Goal: Task Accomplishment & Management: Complete application form

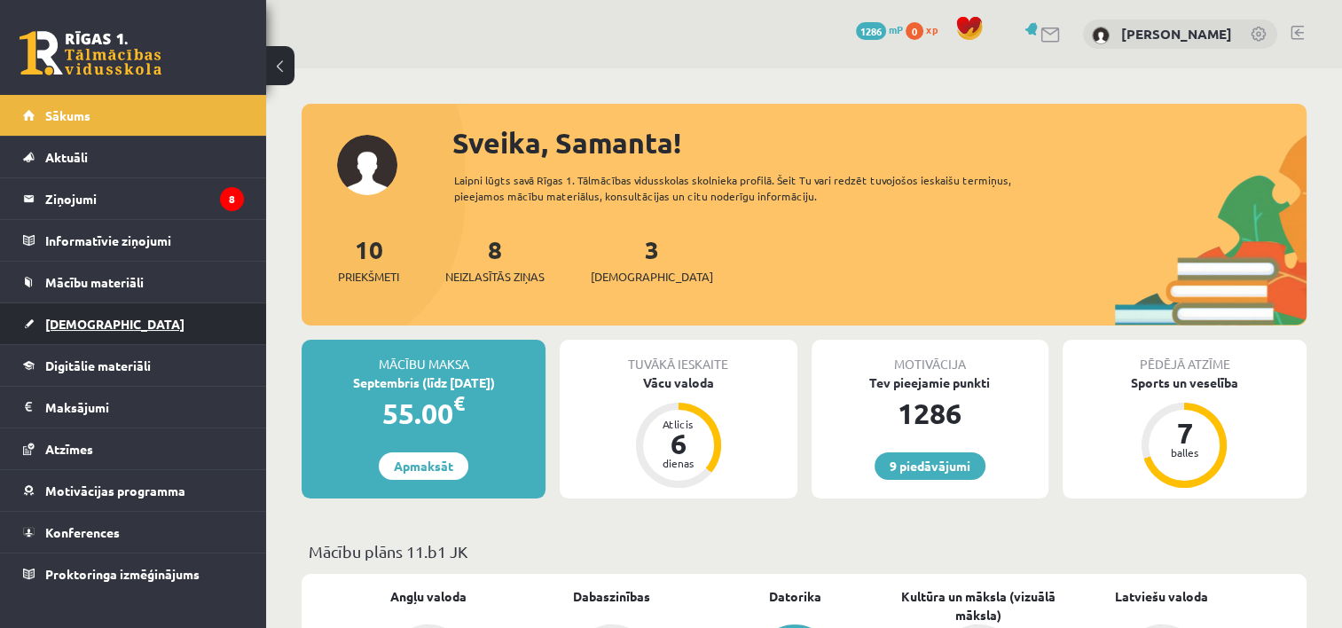
click at [60, 319] on span "[DEMOGRAPHIC_DATA]" at bounding box center [114, 324] width 139 height 16
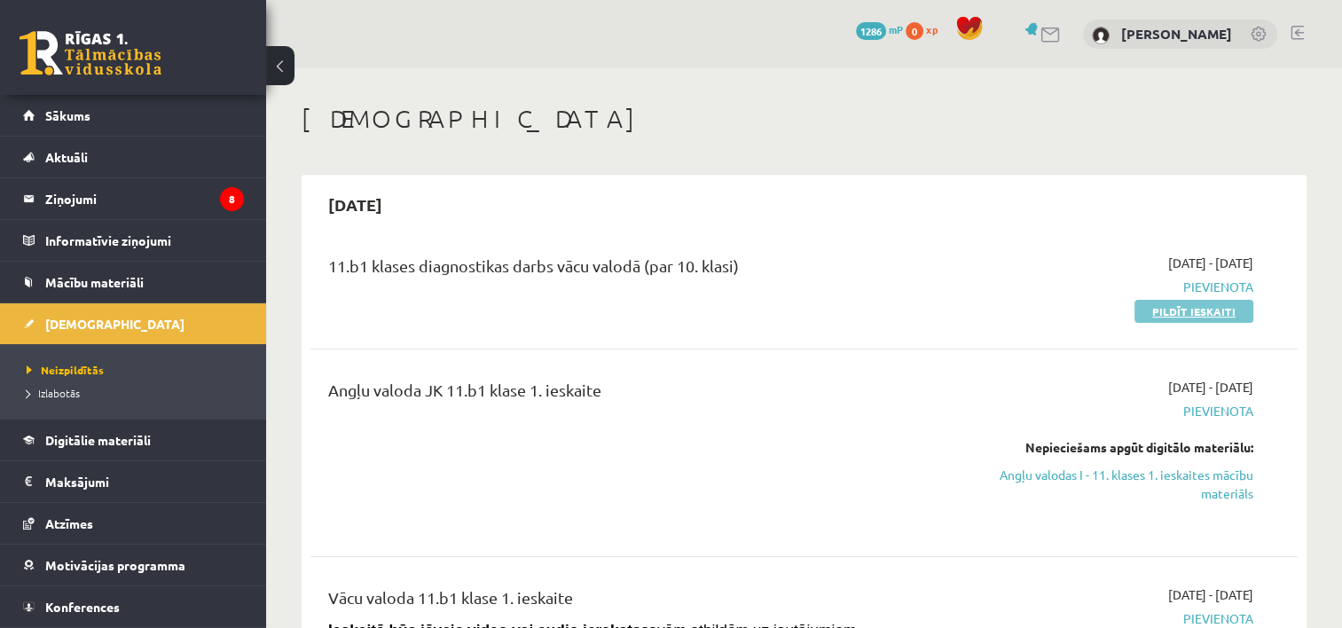
click at [1152, 308] on link "Pildīt ieskaiti" at bounding box center [1193, 311] width 119 height 23
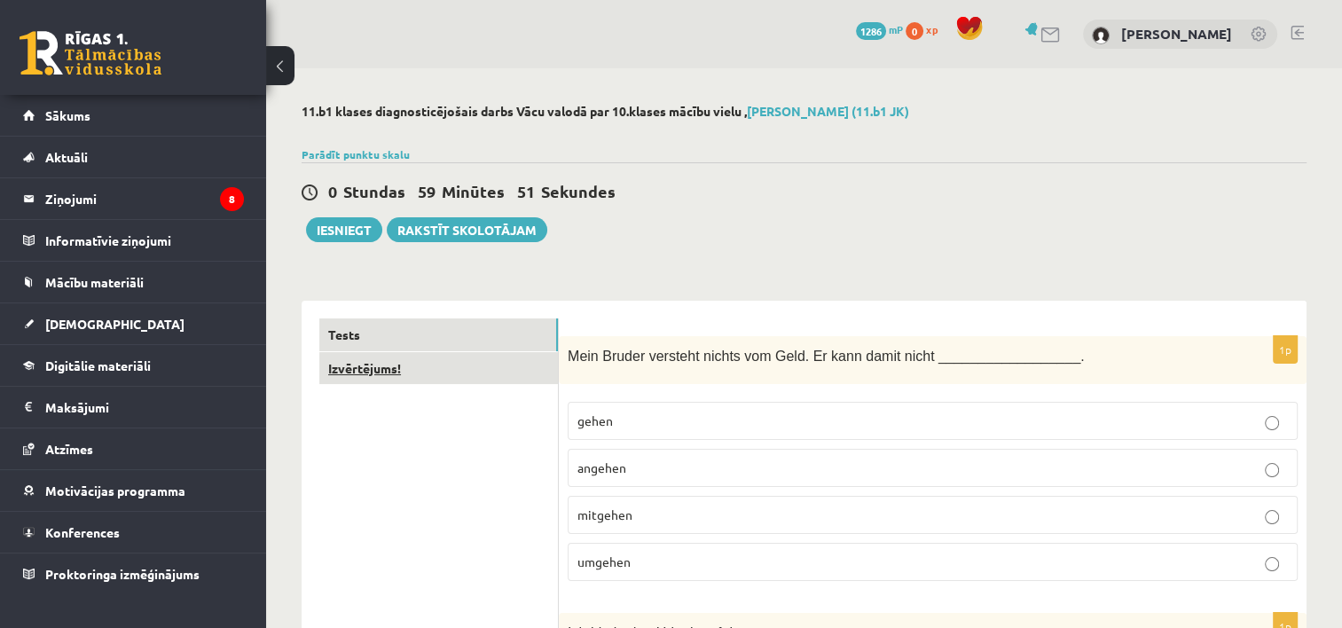
click at [376, 377] on link "Izvērtējums!" at bounding box center [438, 368] width 239 height 33
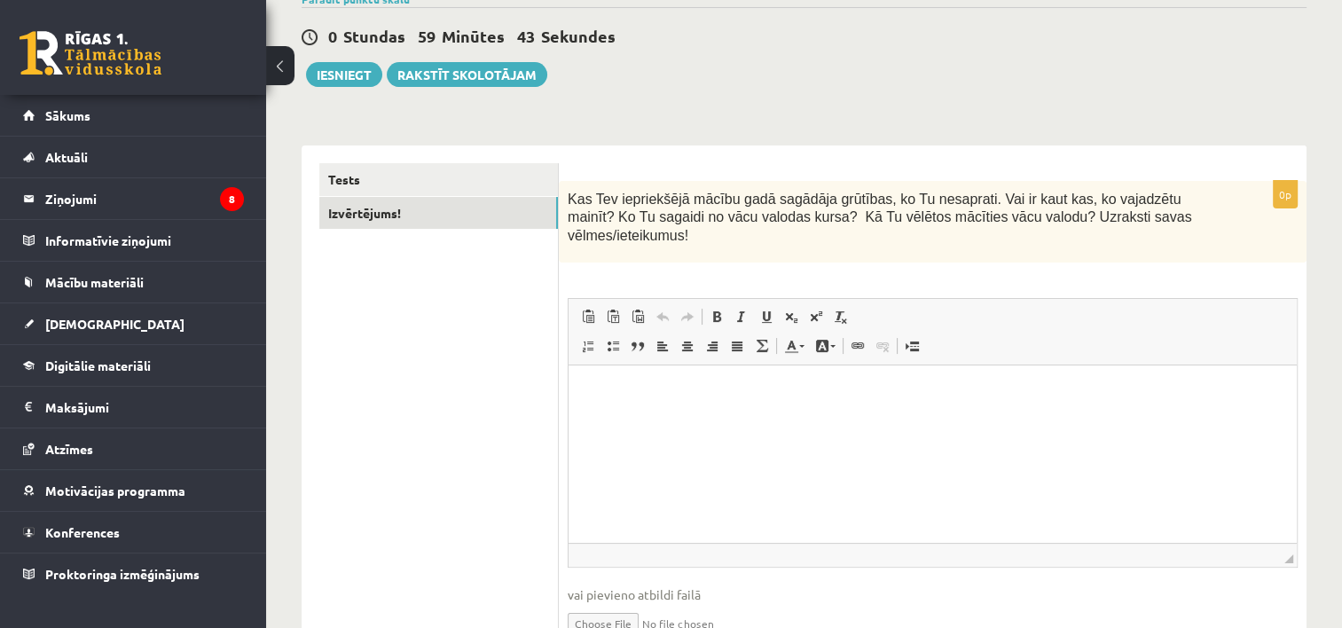
scroll to position [153, 0]
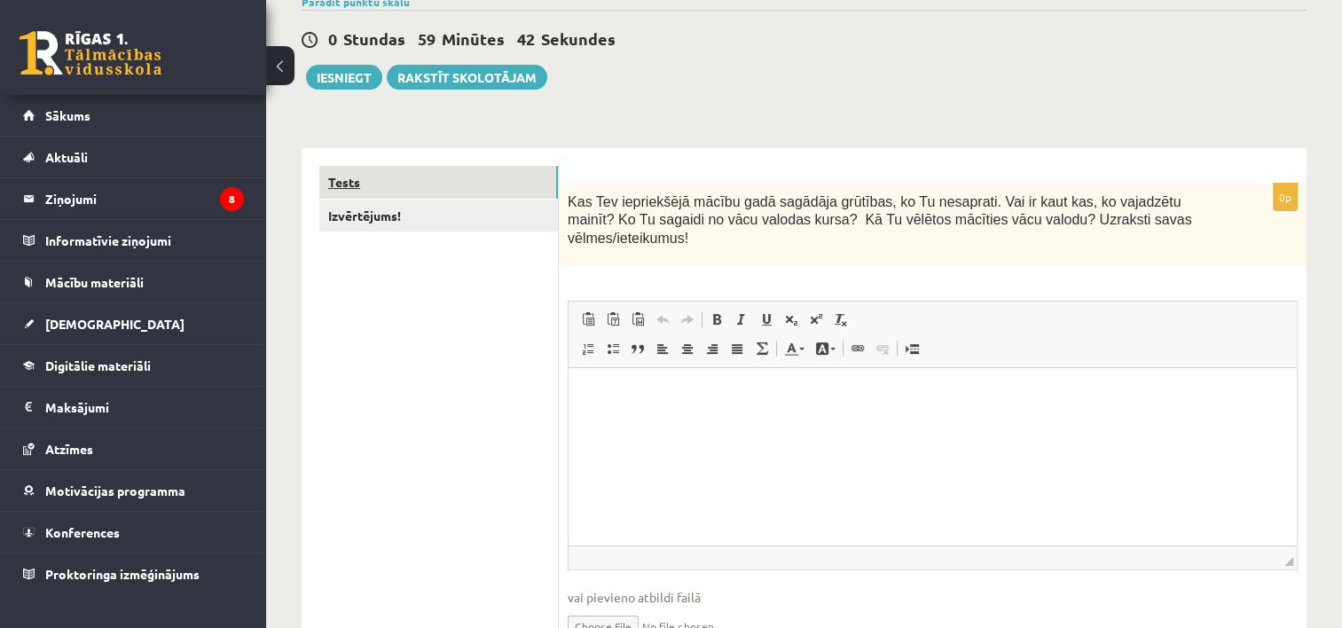
click at [326, 176] on link "Tests" at bounding box center [438, 182] width 239 height 33
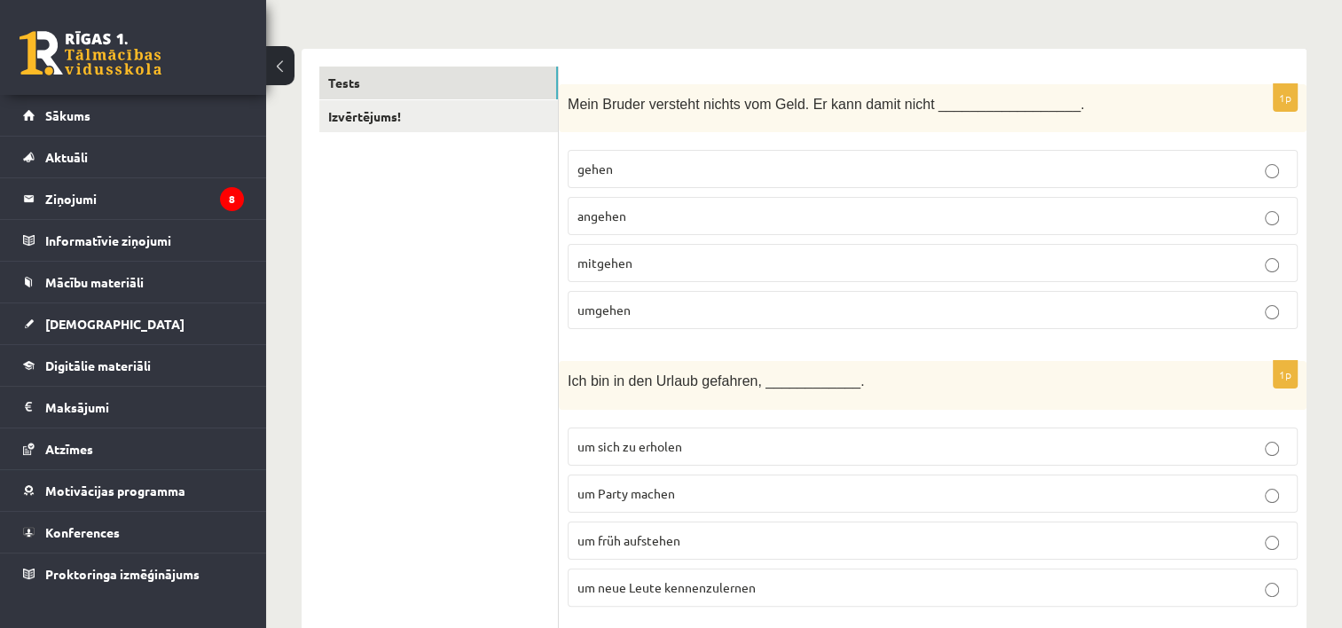
scroll to position [241, 0]
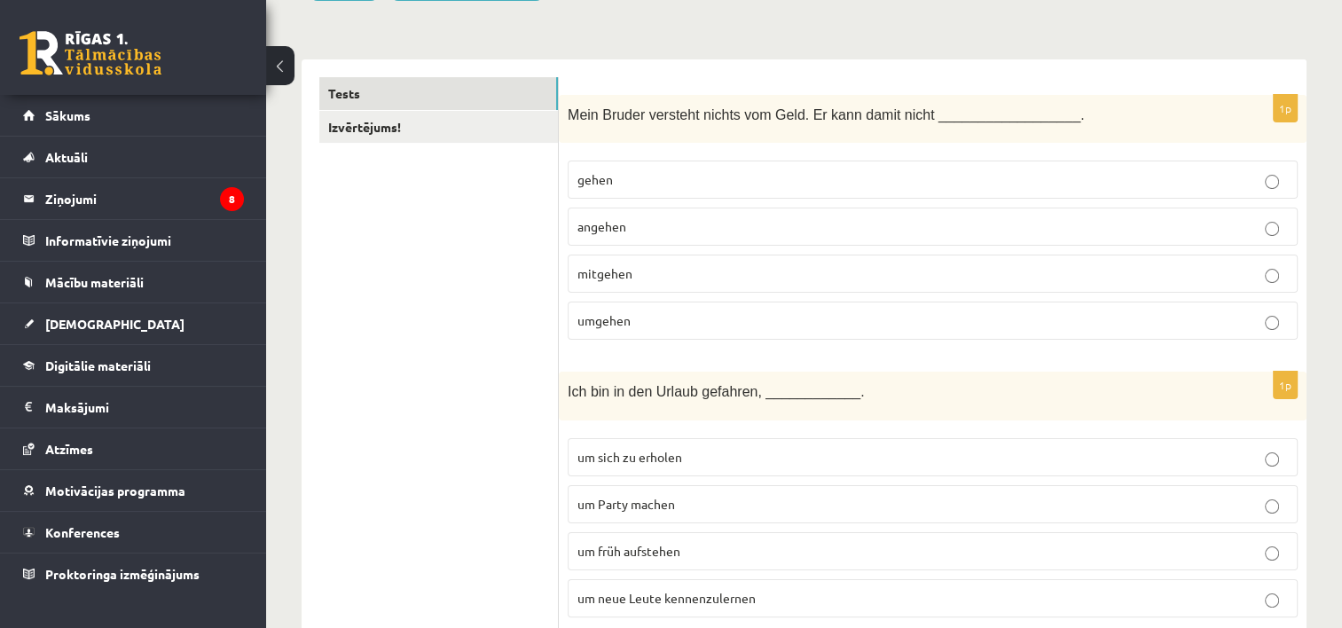
click at [665, 321] on p "umgehen" at bounding box center [932, 320] width 710 height 19
click at [787, 584] on label "um neue Leute kennenzulernen" at bounding box center [933, 598] width 730 height 38
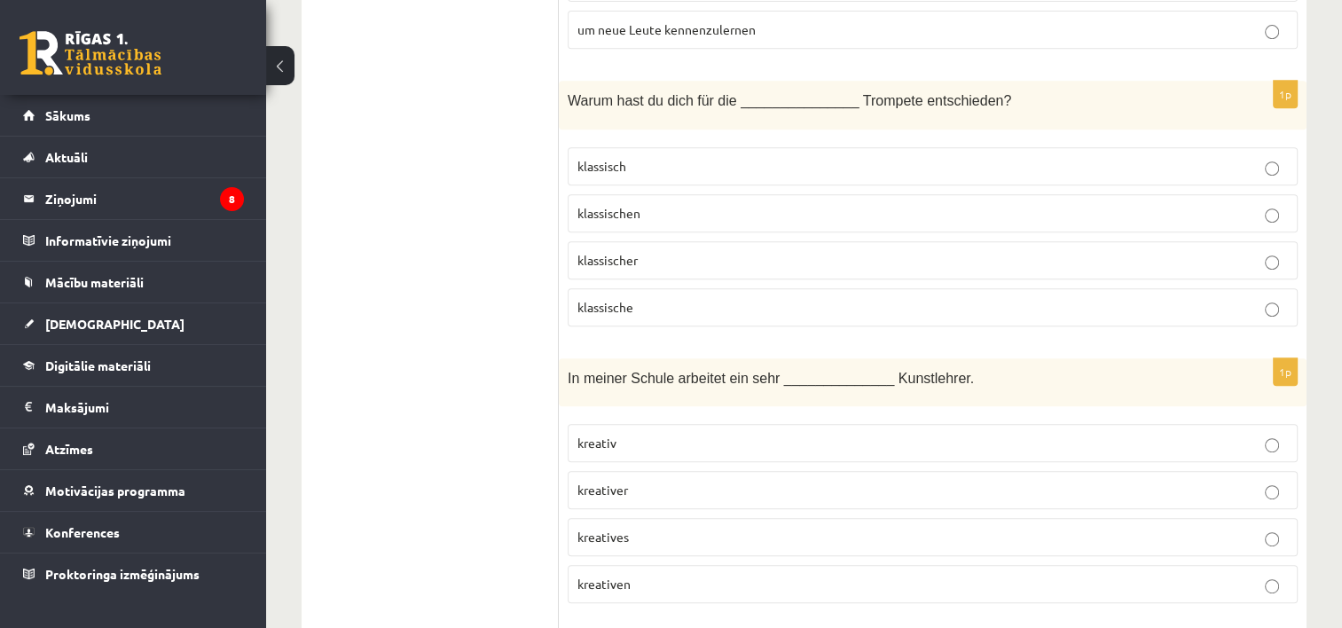
scroll to position [850, 0]
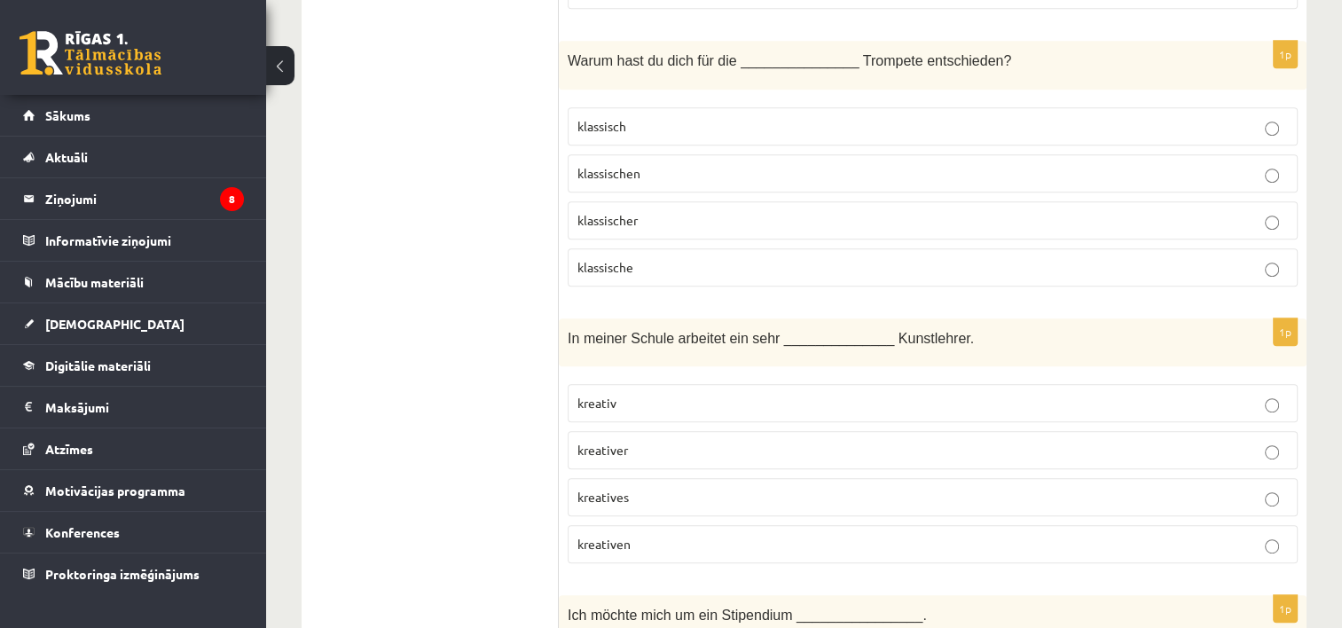
click at [644, 260] on p "klassische" at bounding box center [932, 267] width 710 height 19
click at [660, 445] on p "kreativer" at bounding box center [932, 450] width 710 height 19
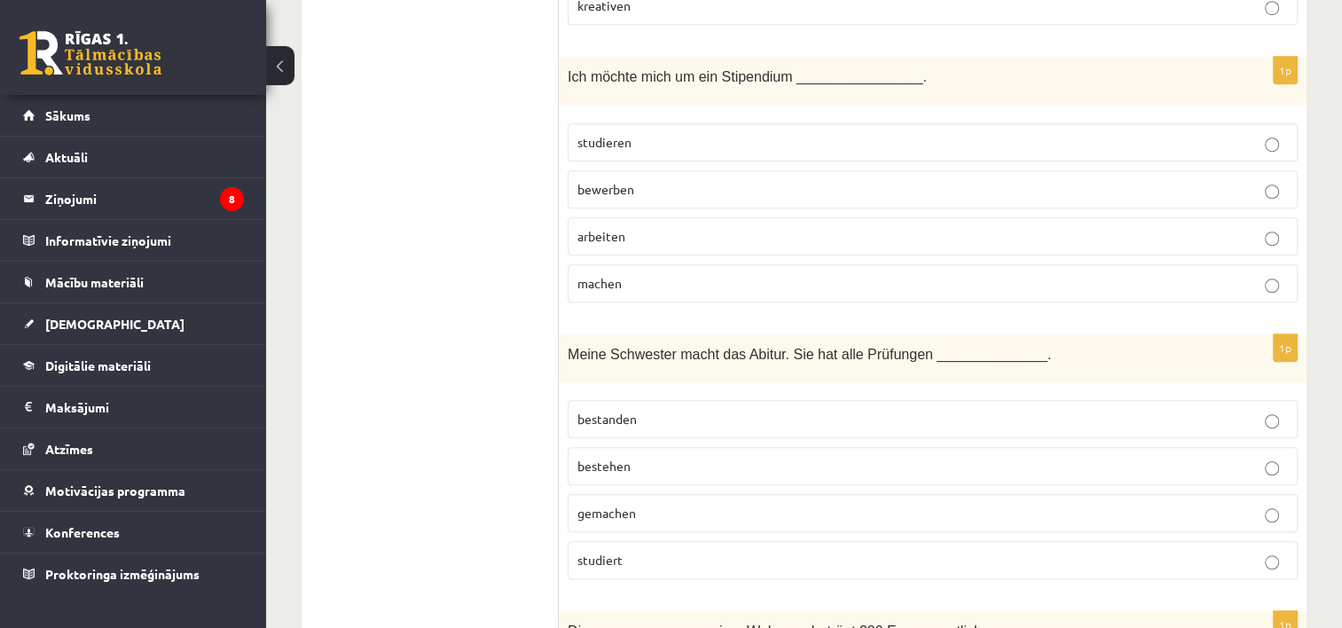
scroll to position [1408, 0]
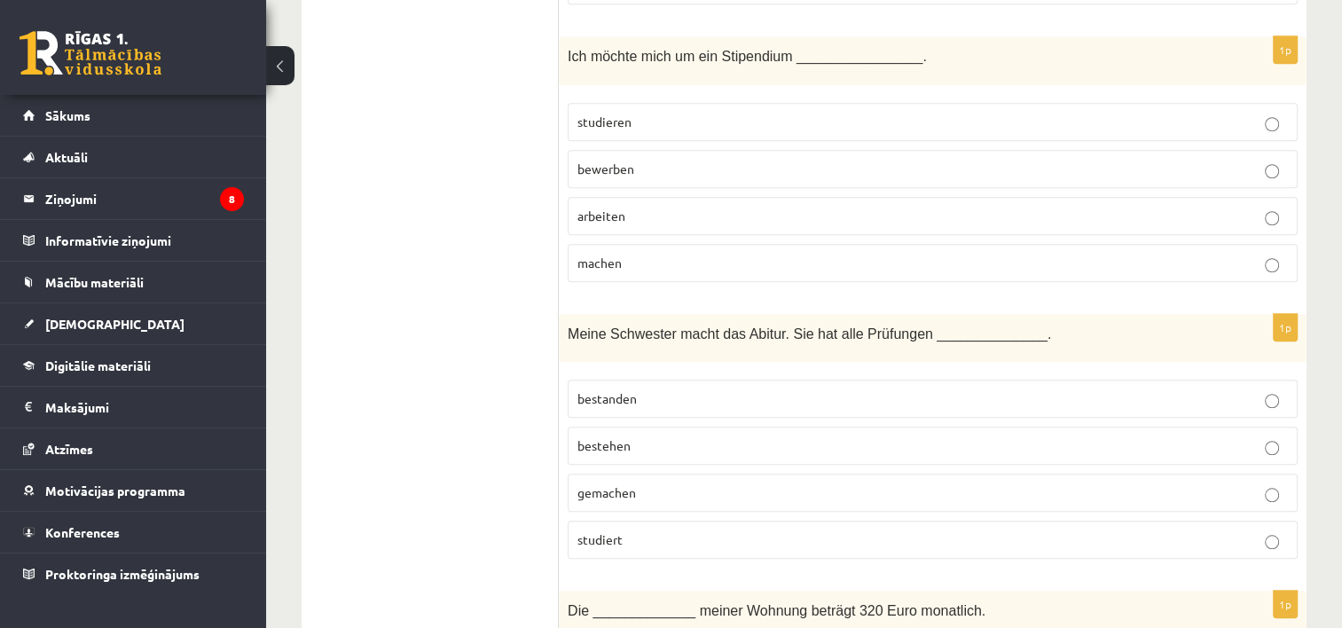
click at [667, 160] on p "bewerben" at bounding box center [932, 169] width 710 height 19
click at [610, 396] on span "bestanden" at bounding box center [606, 398] width 59 height 16
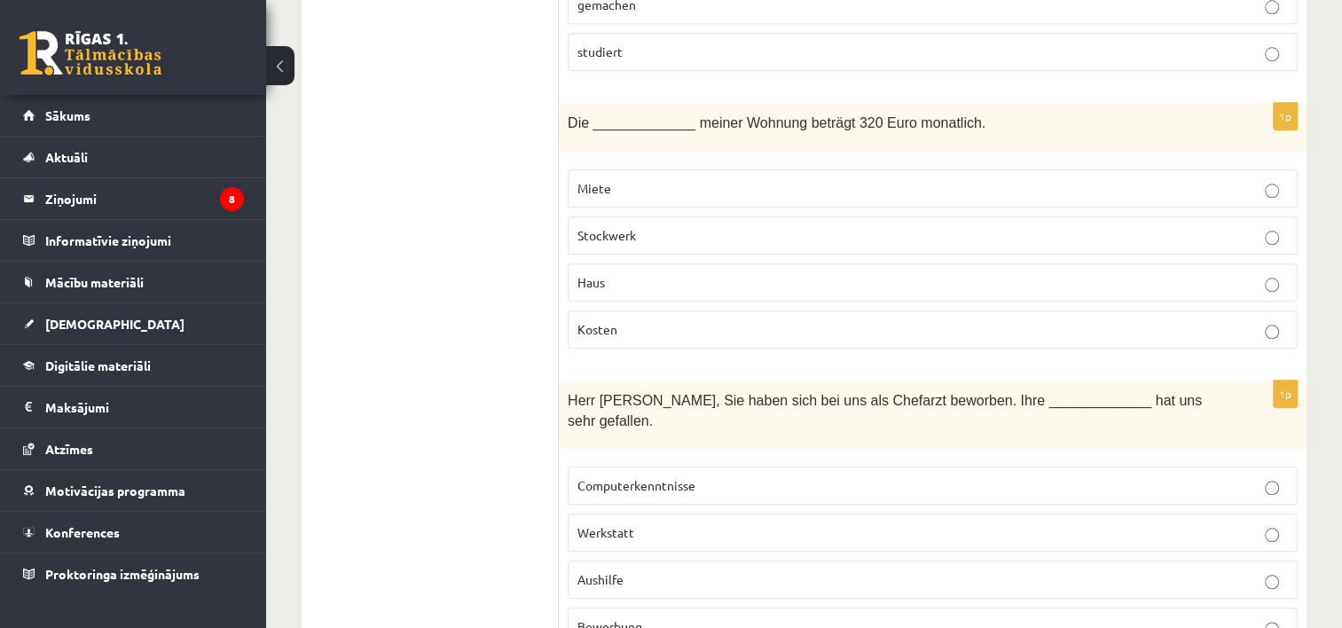
scroll to position [1917, 0]
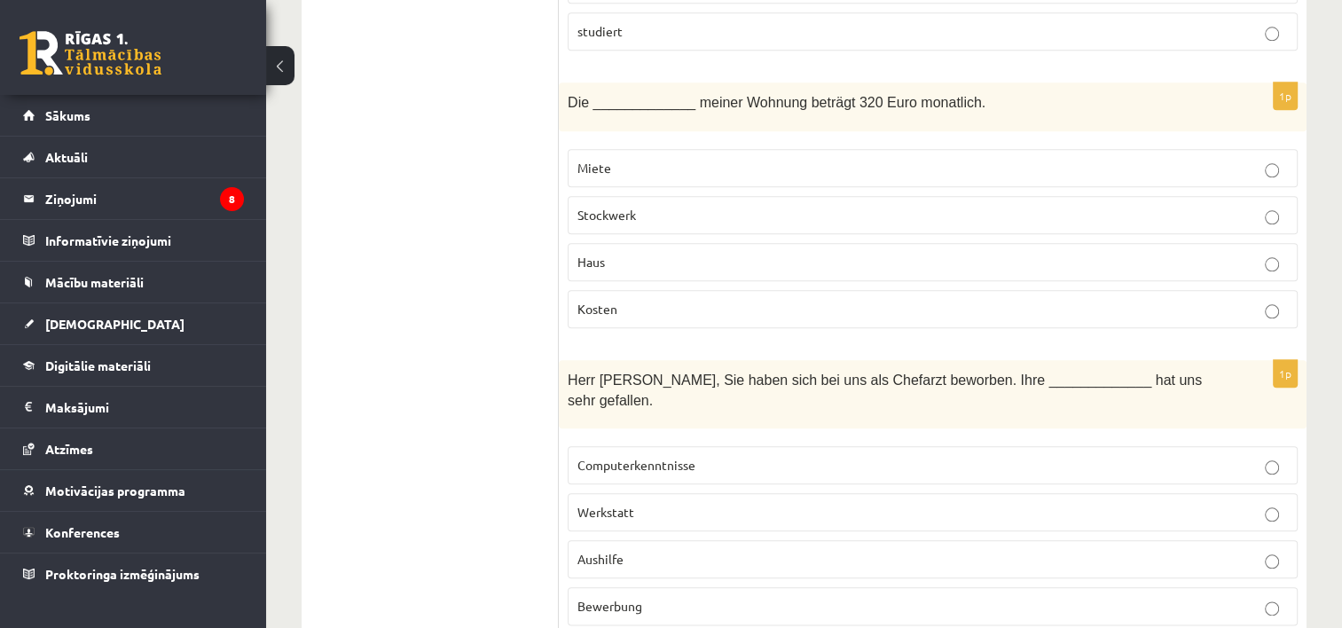
click at [771, 159] on p "Miete" at bounding box center [932, 168] width 710 height 19
click at [694, 597] on p "Bewerbung" at bounding box center [932, 606] width 710 height 19
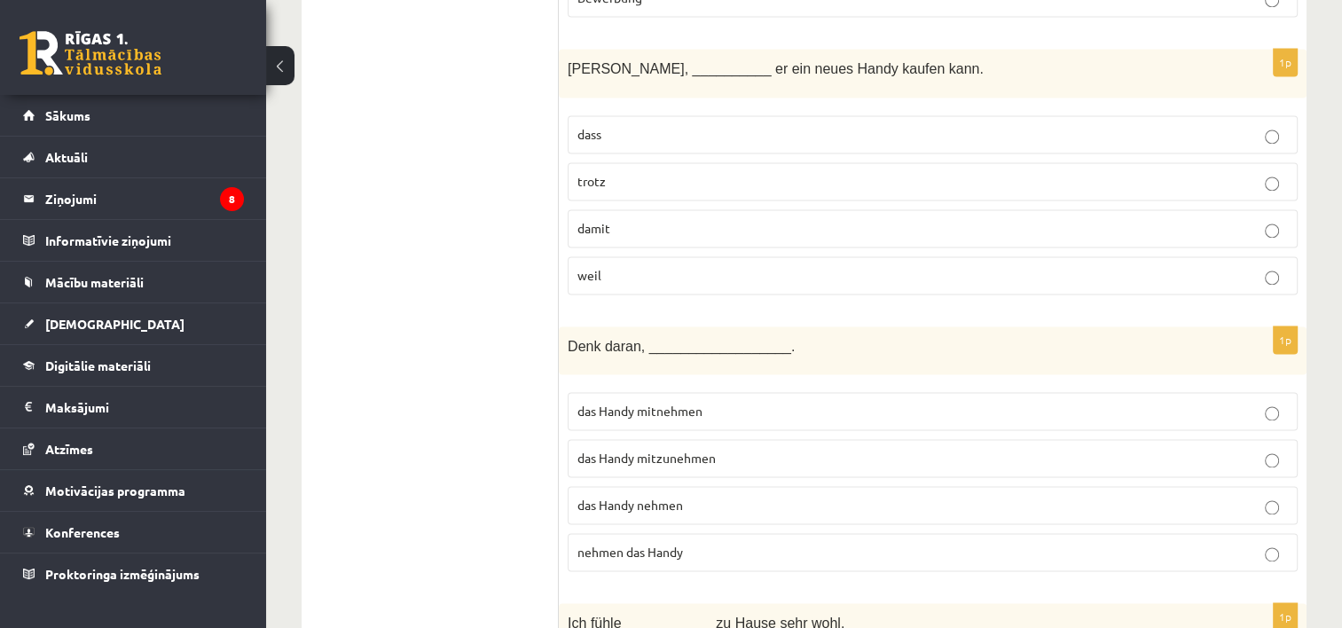
scroll to position [2535, 0]
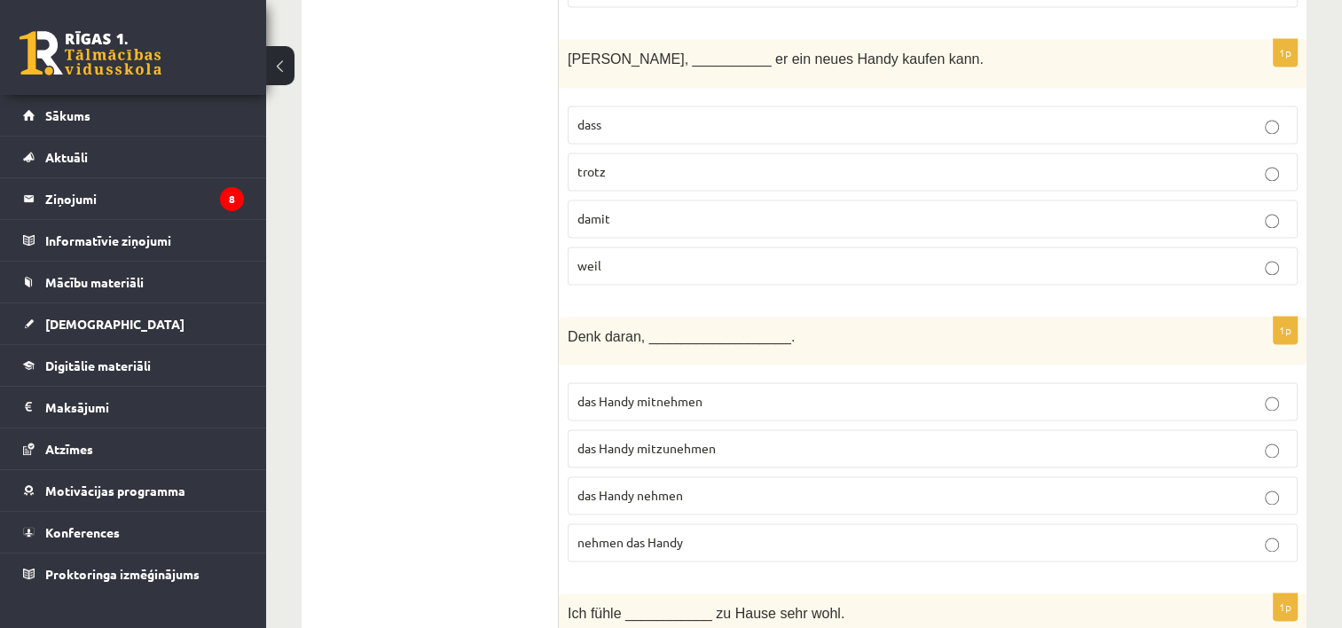
click at [990, 200] on label "damit" at bounding box center [933, 219] width 730 height 38
click at [719, 439] on p "das Handy mitzunehmen" at bounding box center [932, 448] width 710 height 19
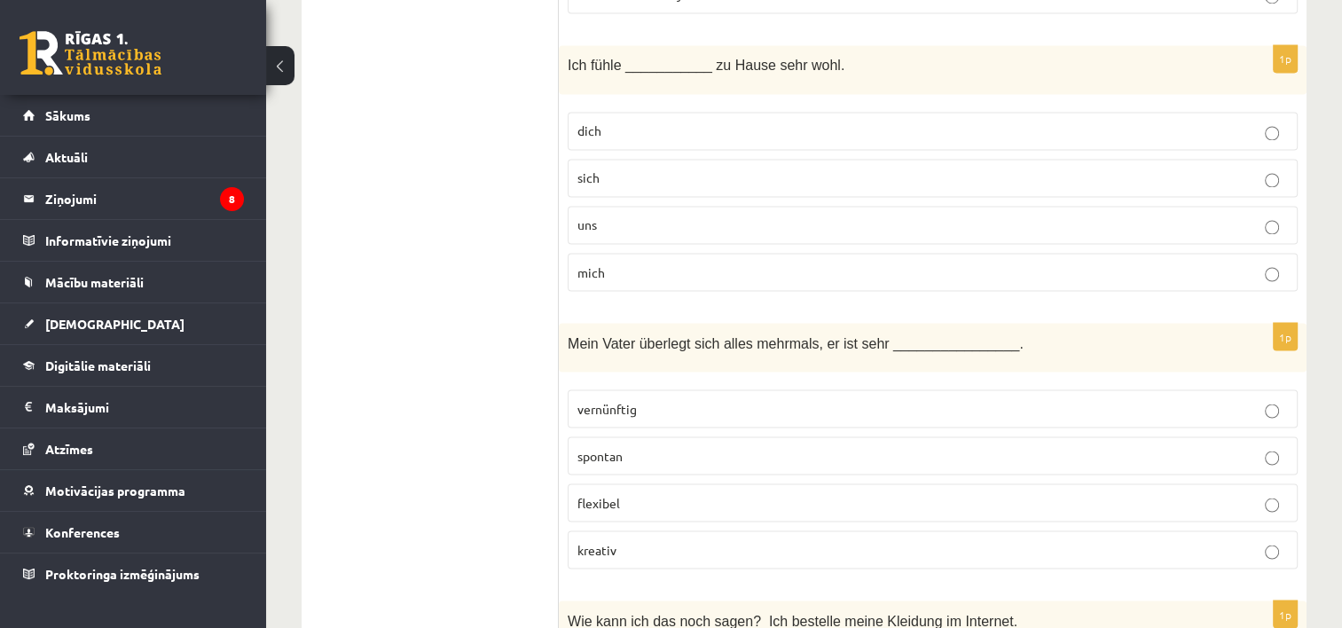
scroll to position [3062, 0]
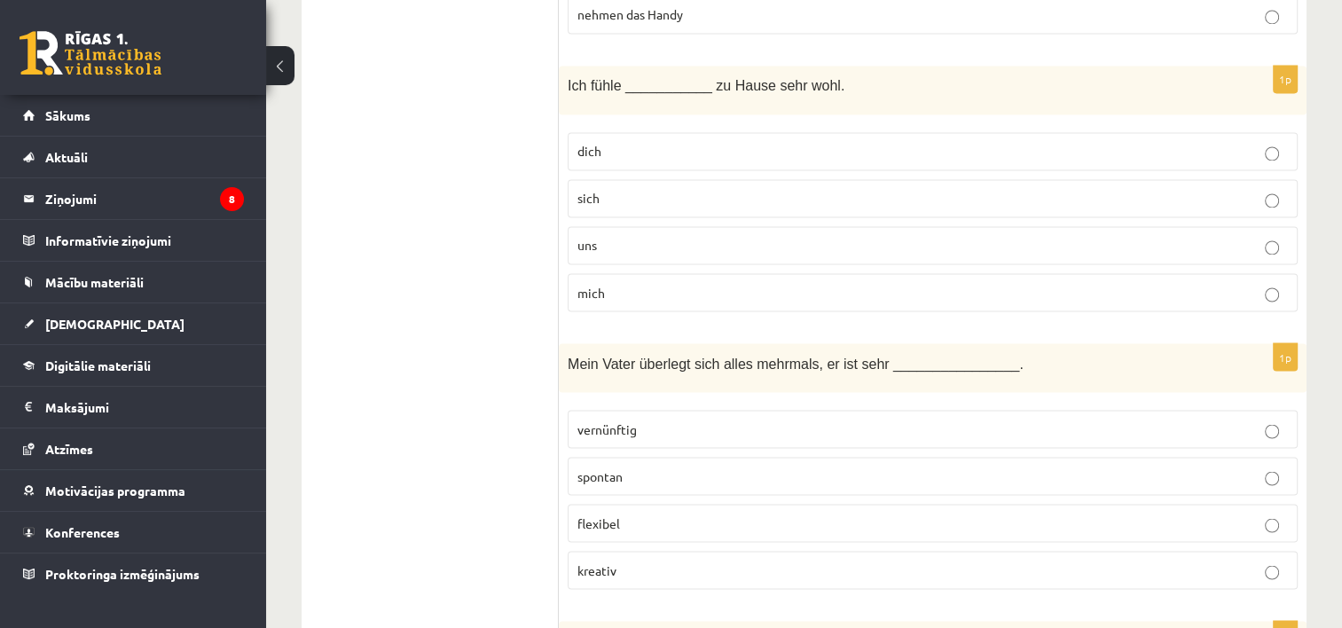
click at [1057, 283] on p "mich" at bounding box center [932, 292] width 710 height 19
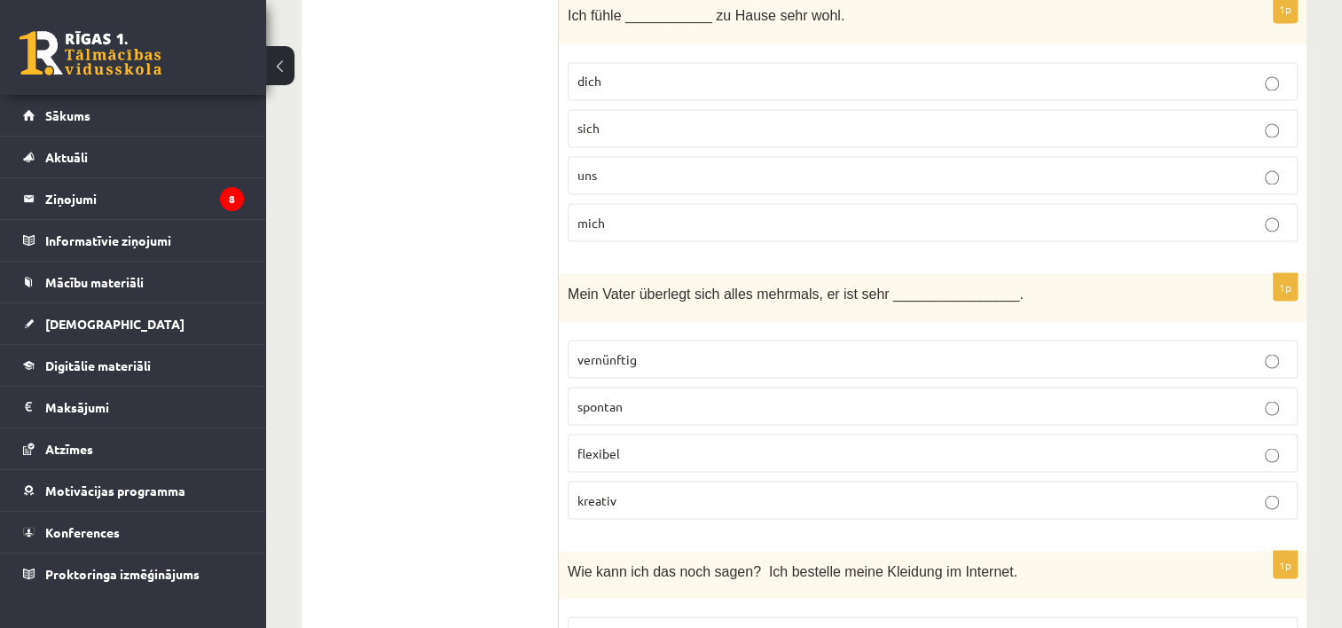
scroll to position [3163, 0]
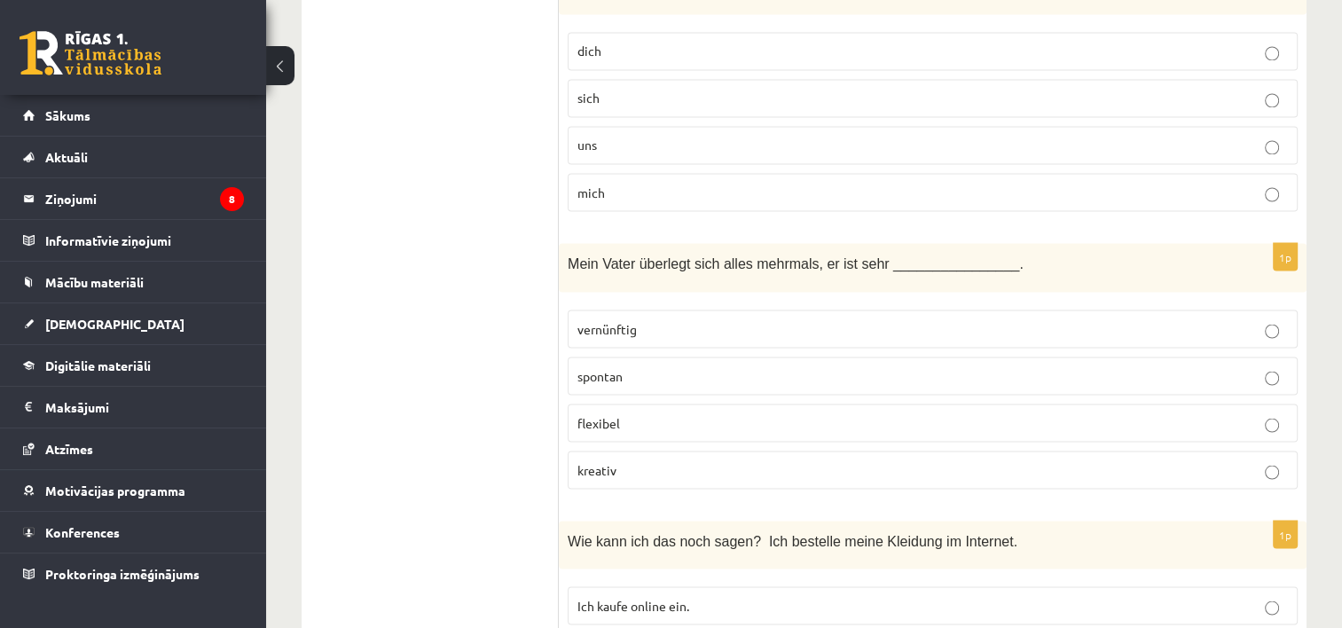
click at [670, 319] on p "vernünftig" at bounding box center [932, 328] width 710 height 19
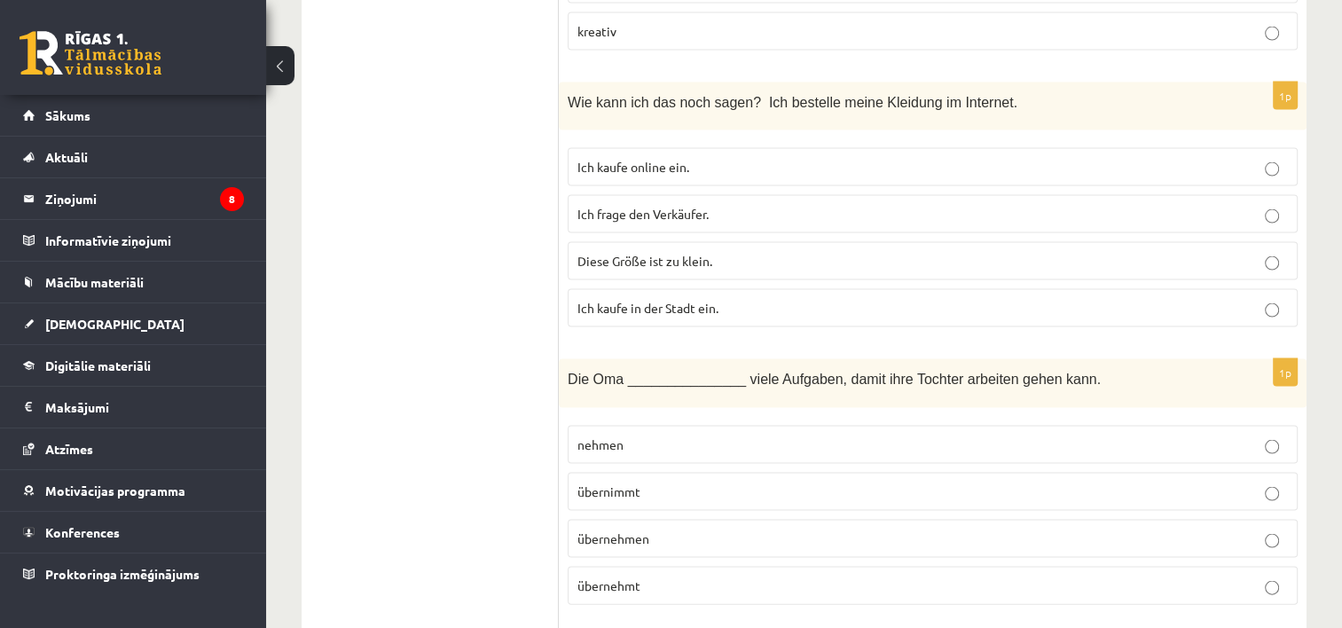
scroll to position [3591, 0]
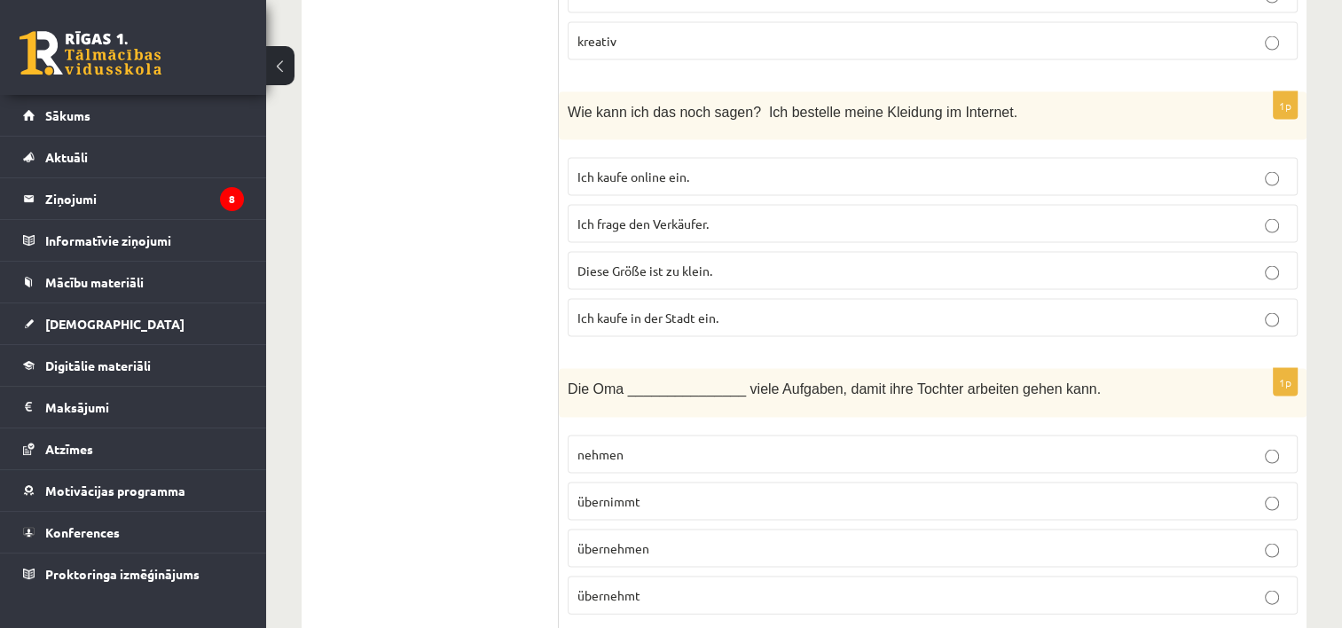
click at [830, 158] on label "Ich kaufe online ein." at bounding box center [933, 177] width 730 height 38
click at [656, 482] on label "übernimmt" at bounding box center [933, 501] width 730 height 38
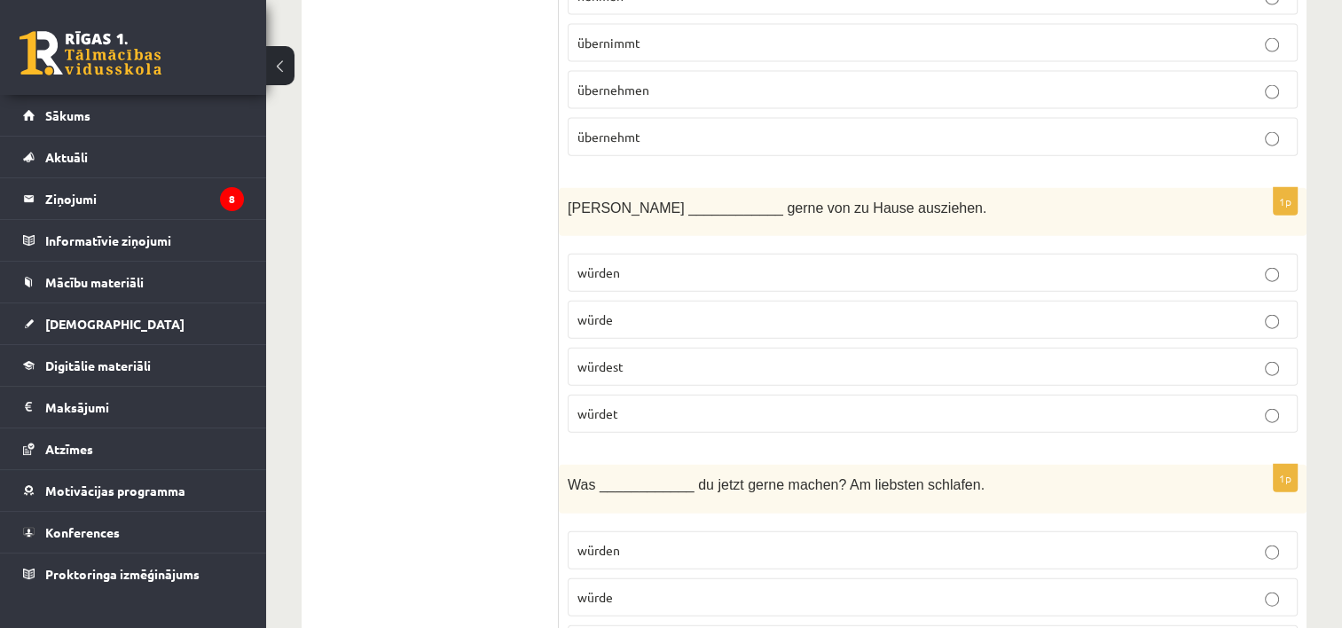
scroll to position [4149, 0]
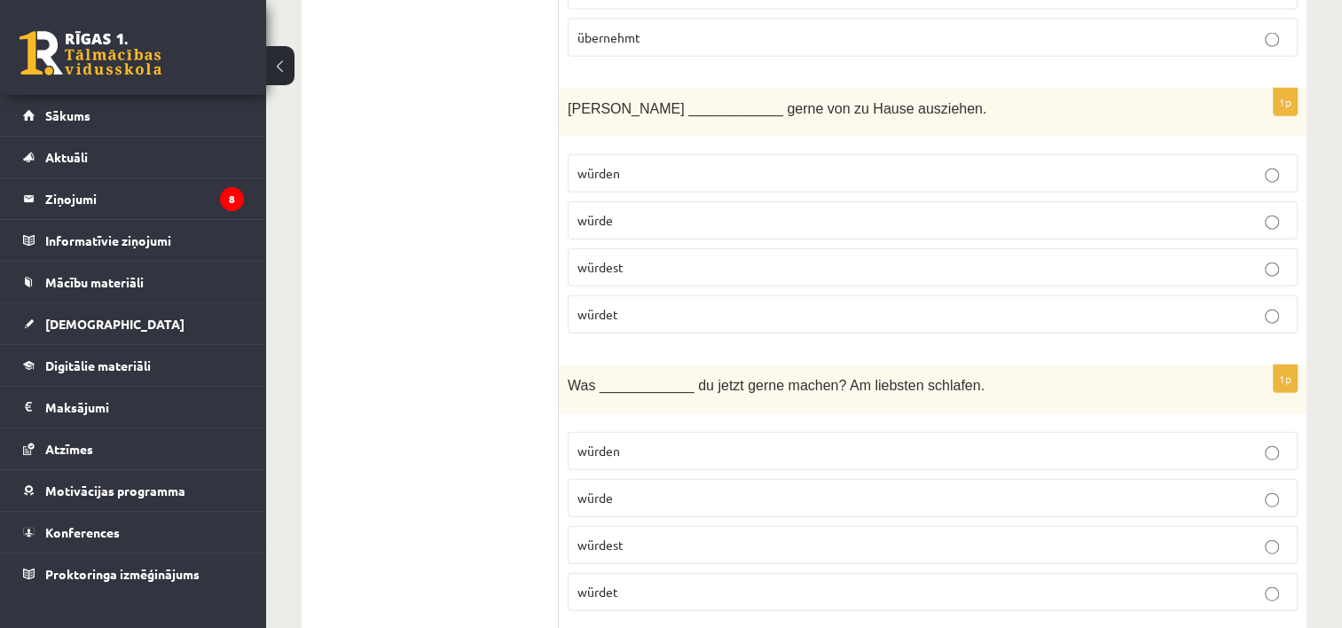
click at [692, 201] on label "würde" at bounding box center [933, 220] width 730 height 38
click at [660, 536] on p "würdest" at bounding box center [932, 545] width 710 height 19
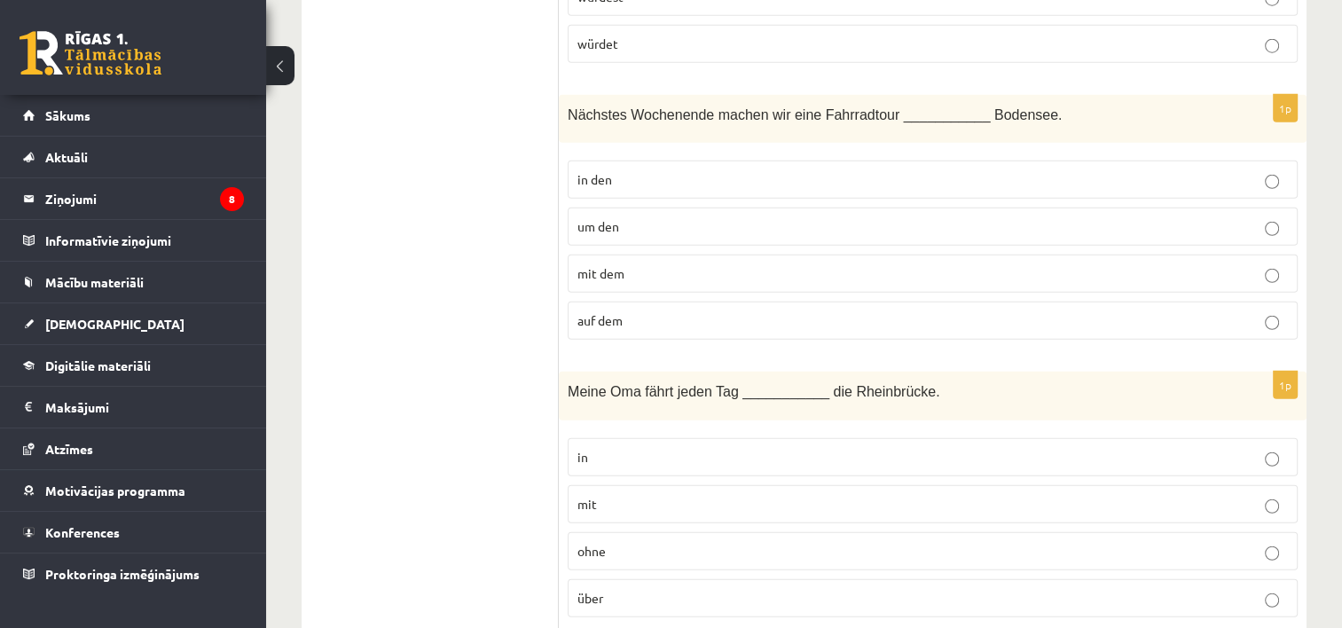
scroll to position [4708, 0]
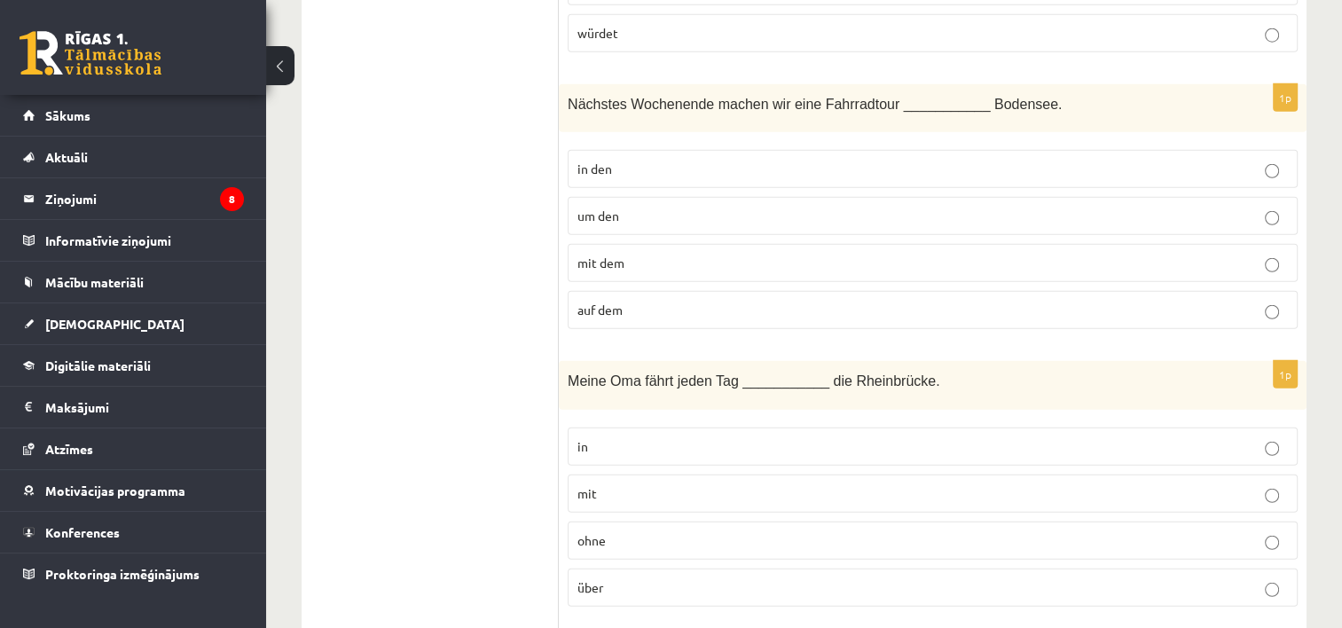
click at [648, 207] on p "um den" at bounding box center [932, 216] width 710 height 19
click at [636, 568] on label "über" at bounding box center [933, 587] width 730 height 38
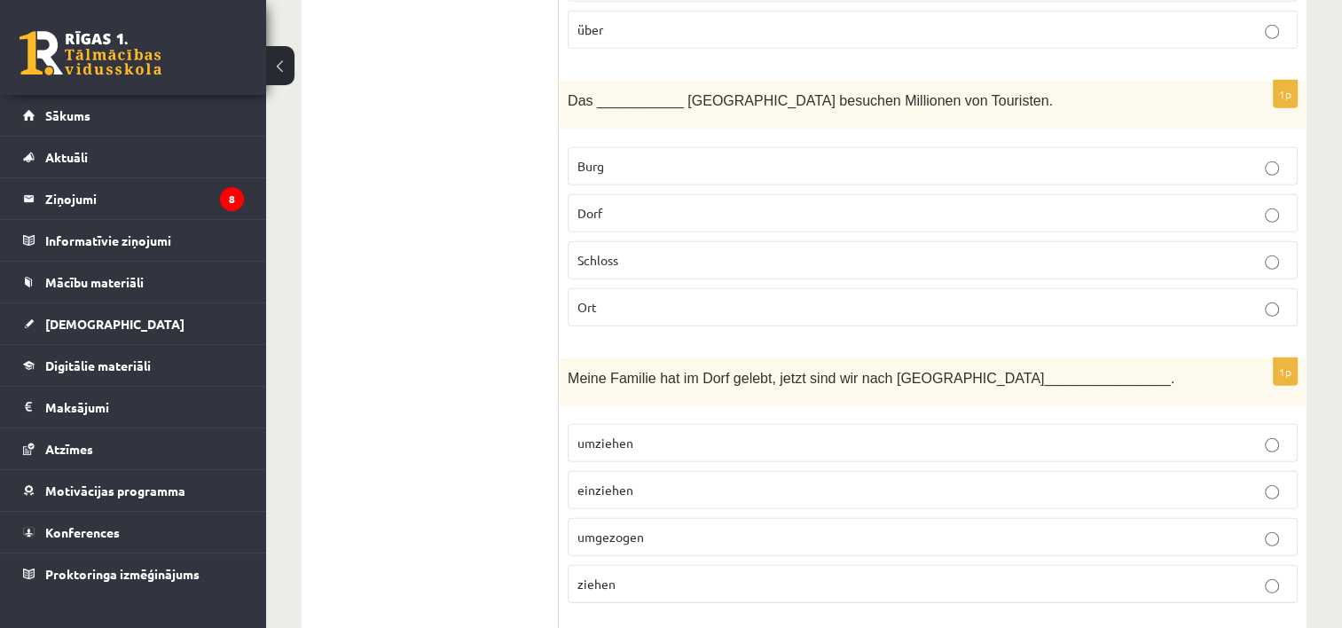
scroll to position [5256, 0]
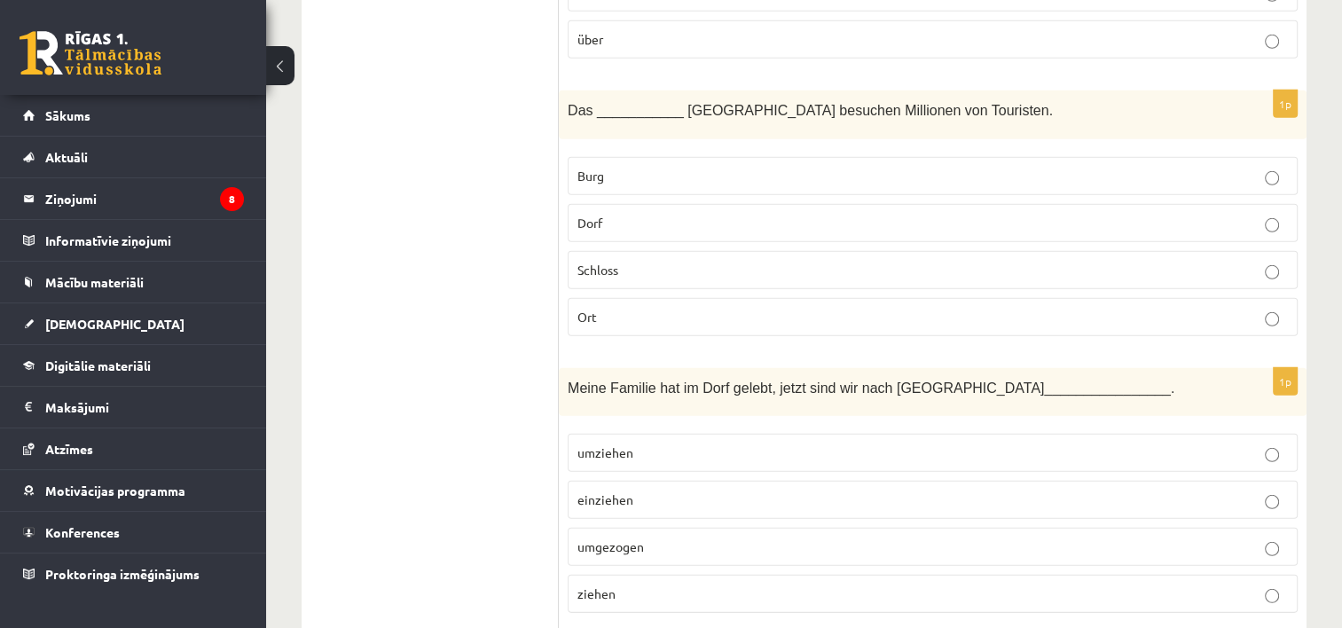
click at [843, 261] on p "Schloss" at bounding box center [932, 270] width 710 height 19
click at [768, 537] on p "umgezogen" at bounding box center [932, 546] width 710 height 19
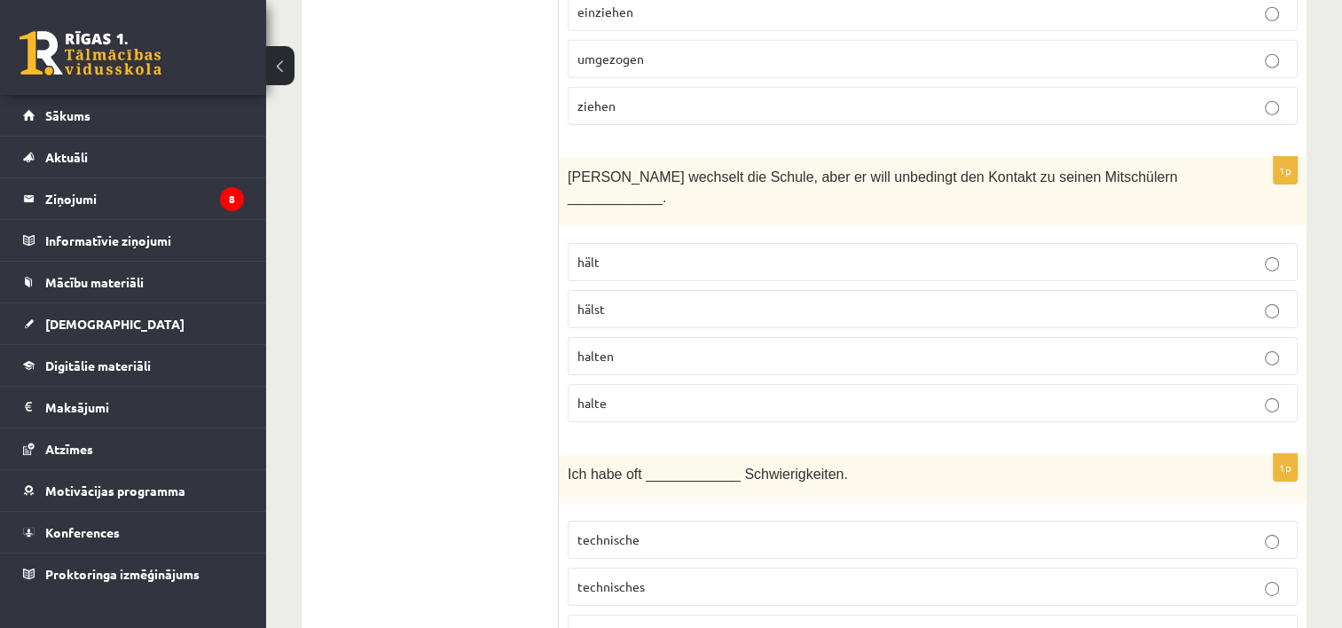
scroll to position [5754, 0]
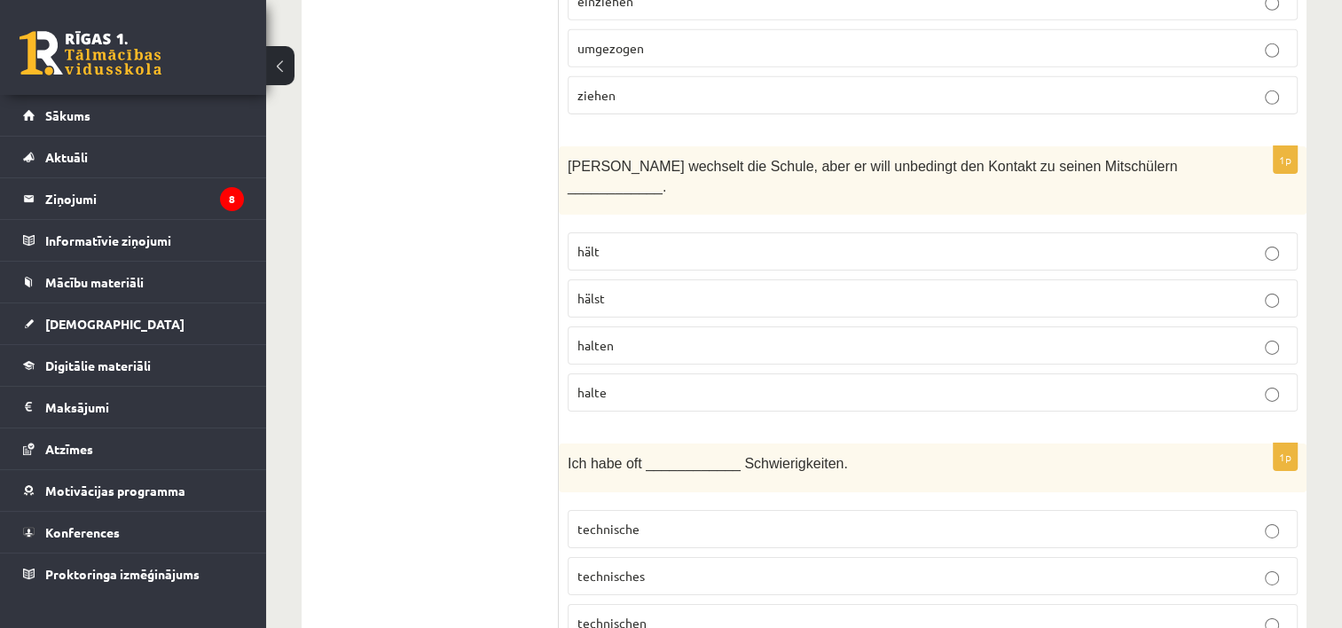
click at [892, 326] on label "halten" at bounding box center [933, 345] width 730 height 38
click at [658, 520] on p "technische" at bounding box center [932, 529] width 710 height 19
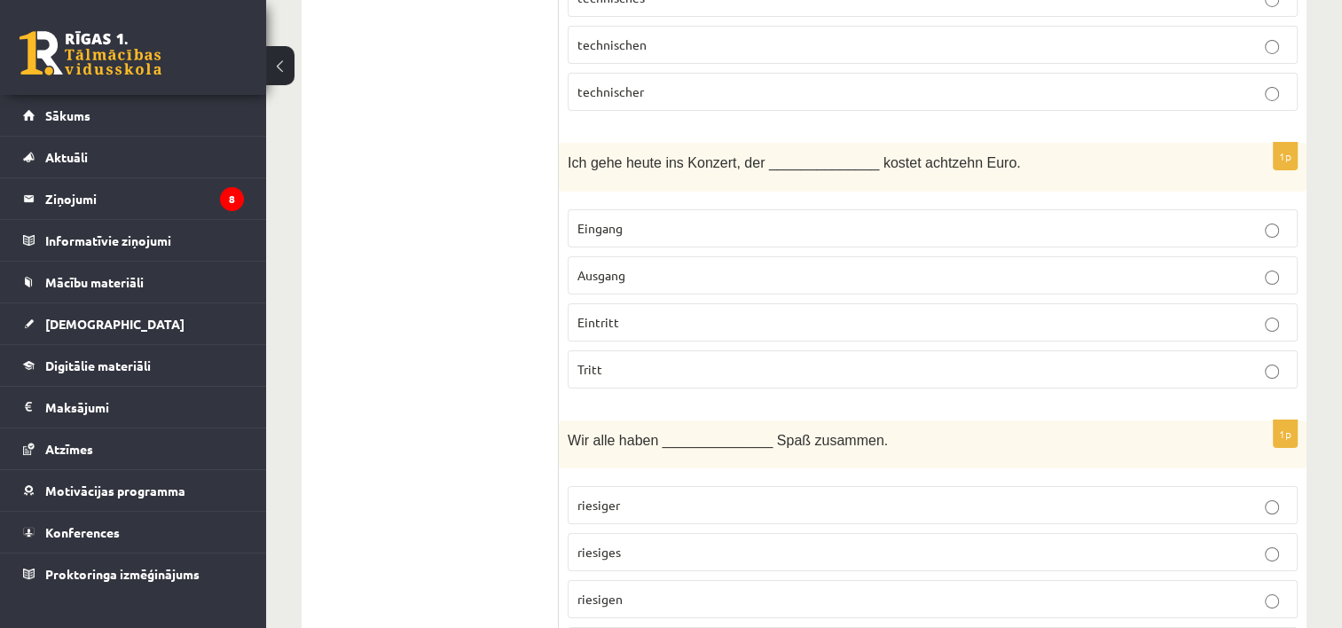
scroll to position [6342, 0]
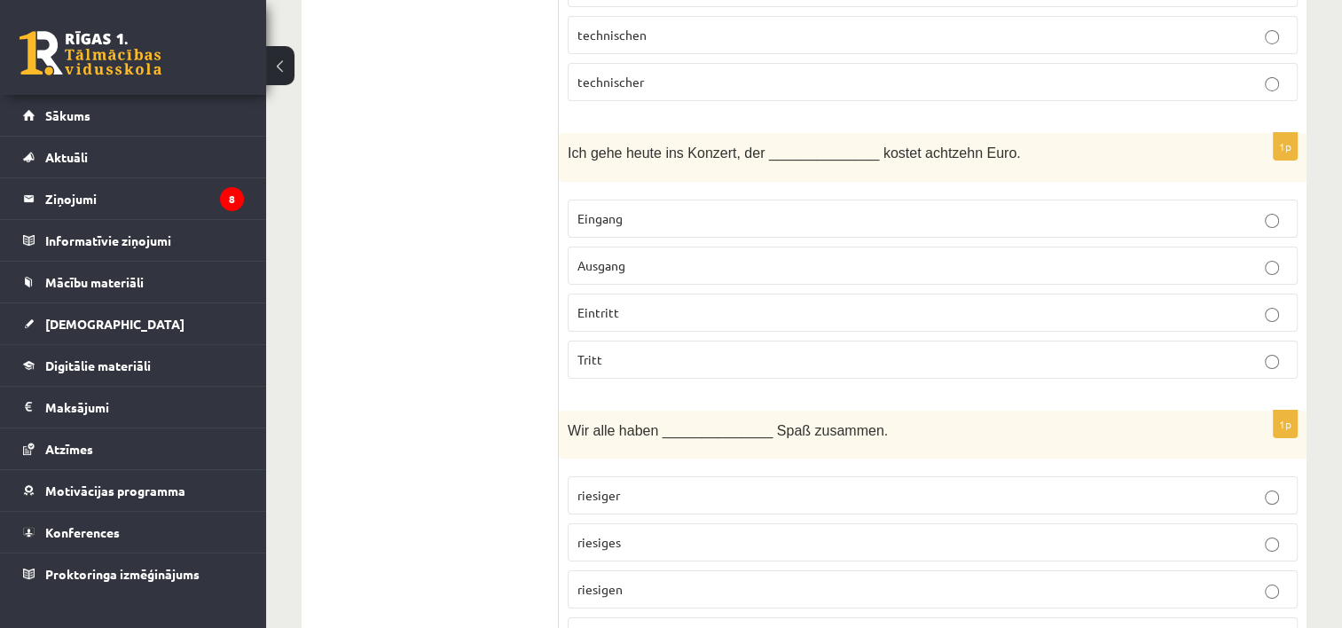
click at [954, 303] on p "Eintritt" at bounding box center [932, 312] width 710 height 19
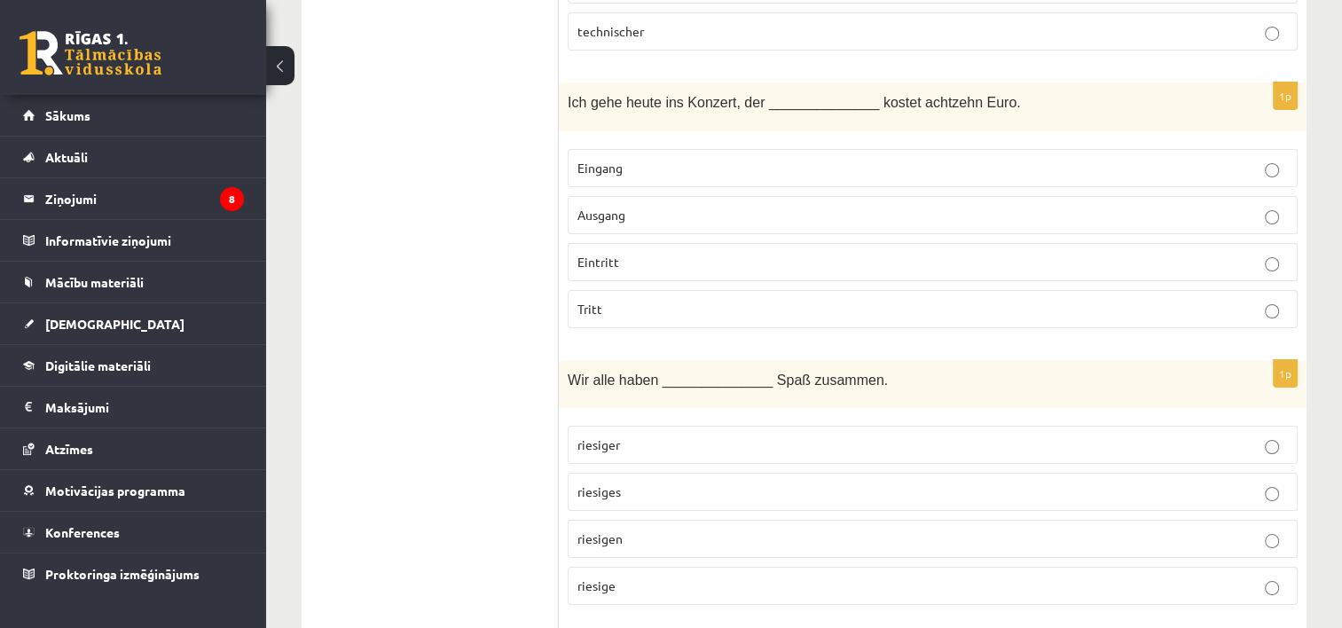
click at [665, 529] on p "riesigen" at bounding box center [932, 538] width 710 height 19
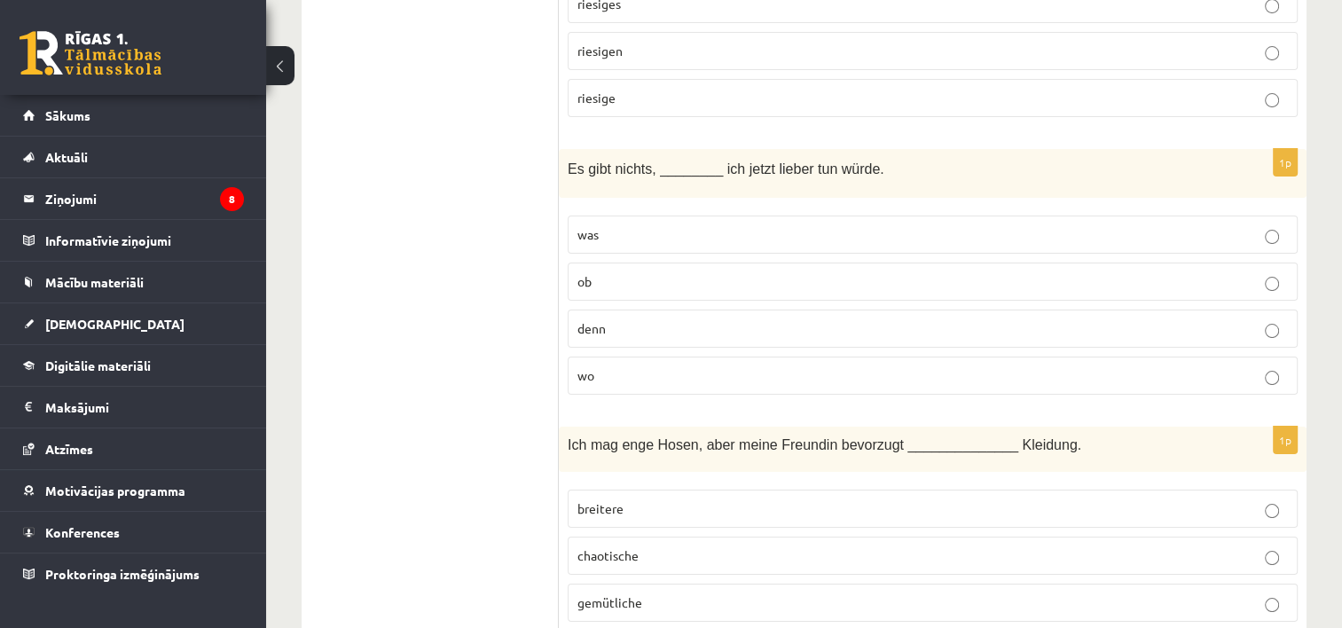
scroll to position [6900, 0]
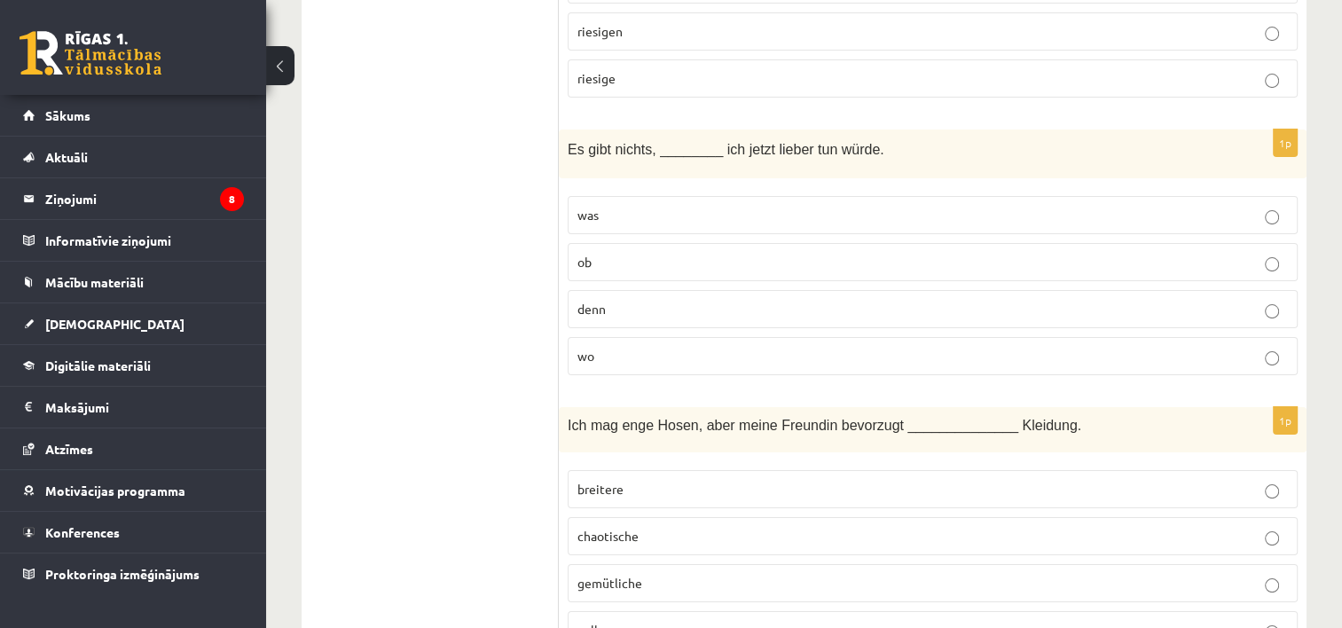
click at [977, 206] on p "was" at bounding box center [932, 215] width 710 height 19
click at [749, 574] on p "gemütliche" at bounding box center [932, 583] width 710 height 19
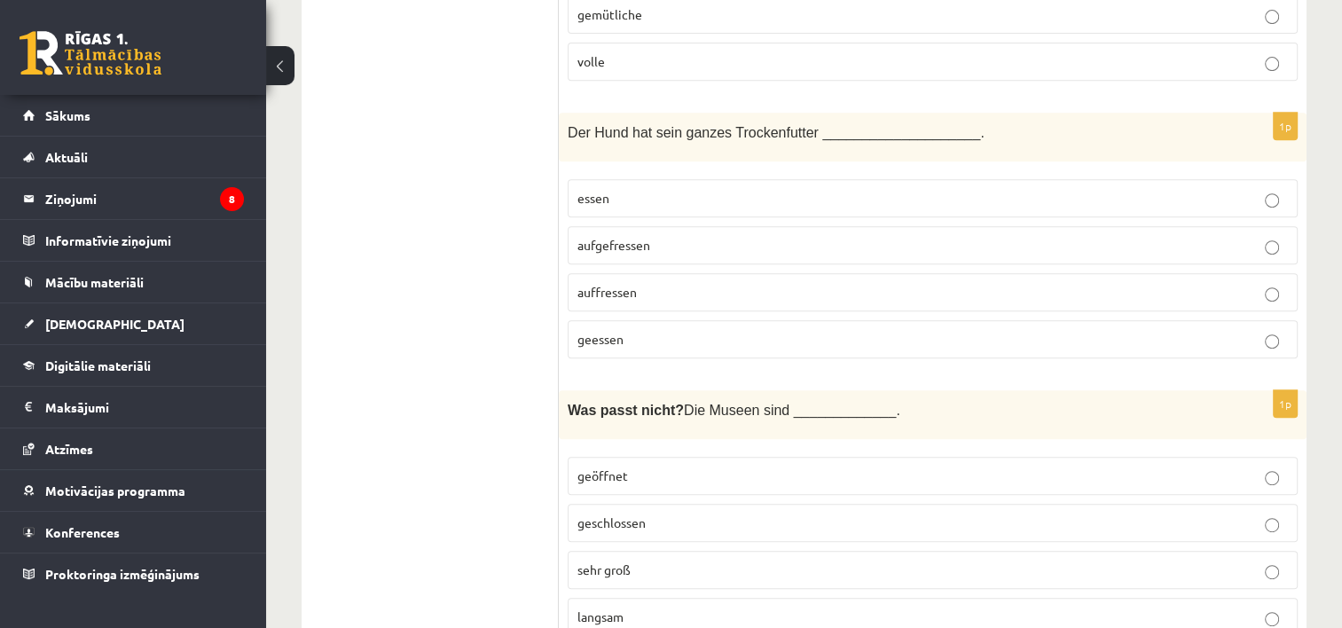
scroll to position [7459, 0]
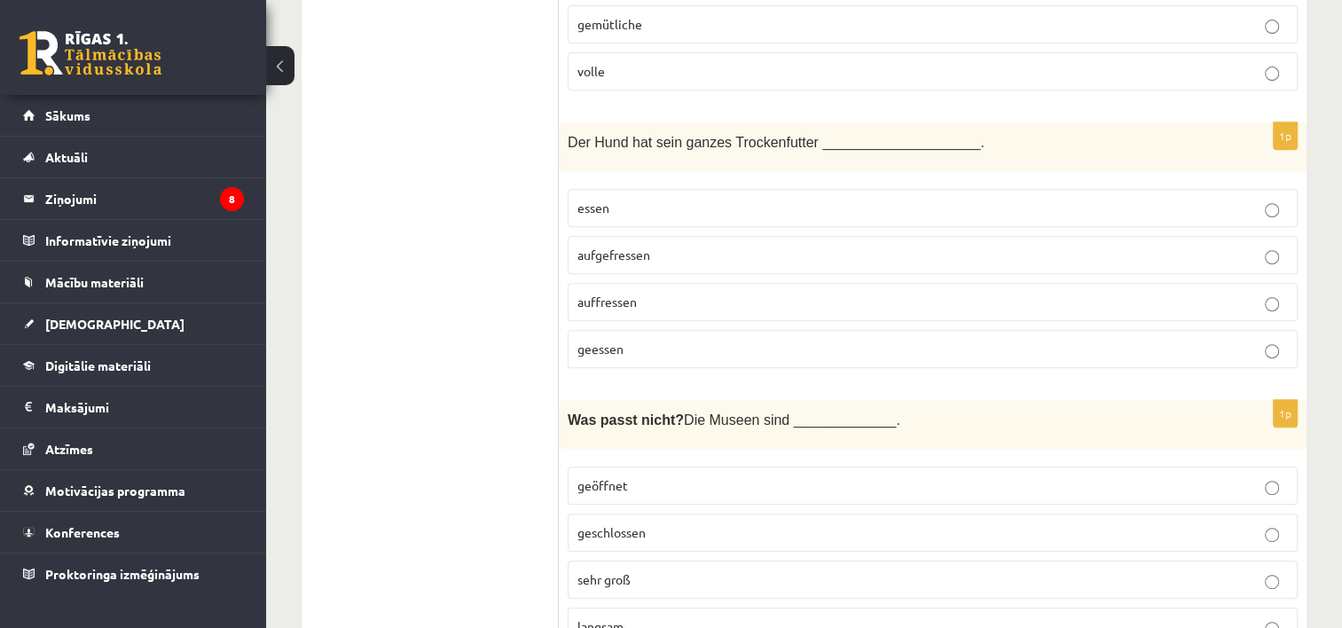
click at [667, 246] on p "aufgefressen" at bounding box center [932, 255] width 710 height 19
click at [700, 476] on p "geöffnet" at bounding box center [932, 485] width 710 height 19
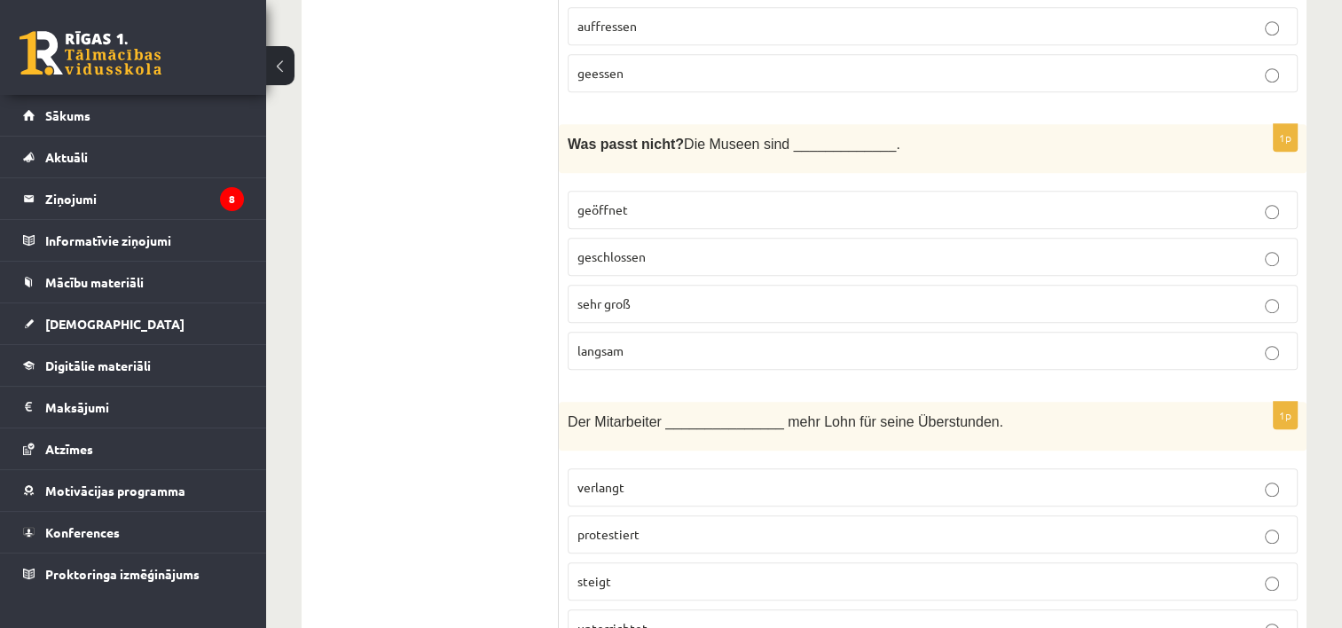
click at [1107, 341] on p "langsam" at bounding box center [932, 350] width 710 height 19
click at [663, 478] on p "verlangt" at bounding box center [932, 487] width 710 height 19
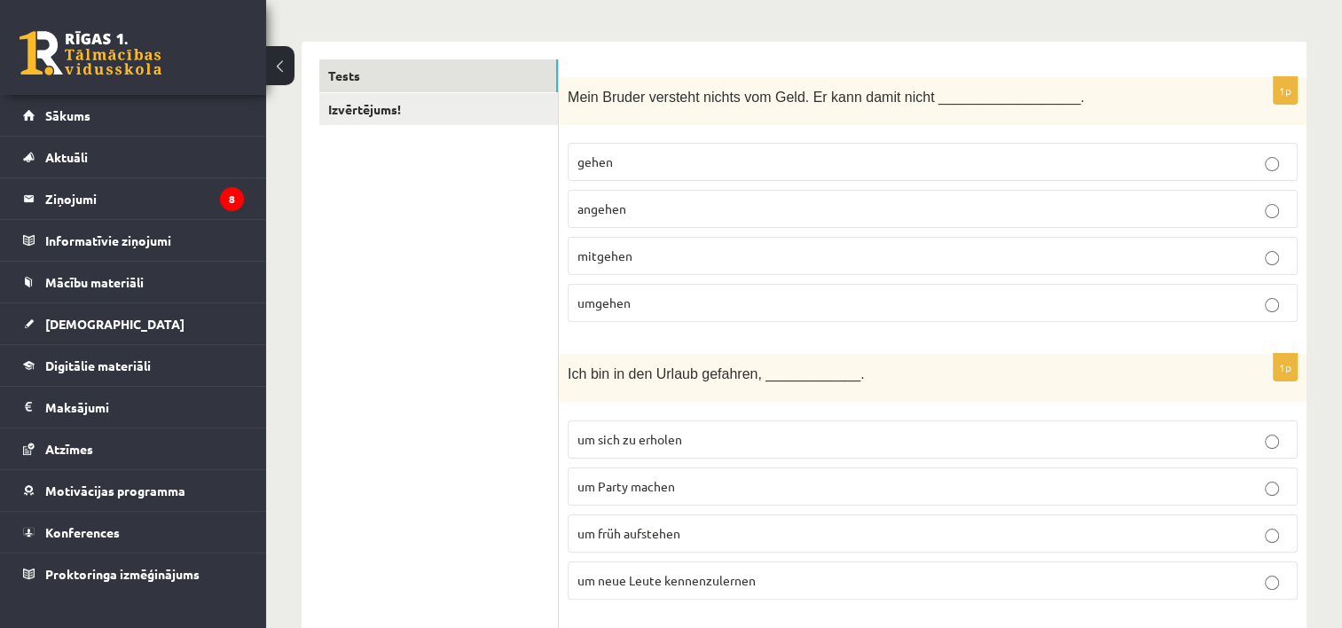
scroll to position [0, 0]
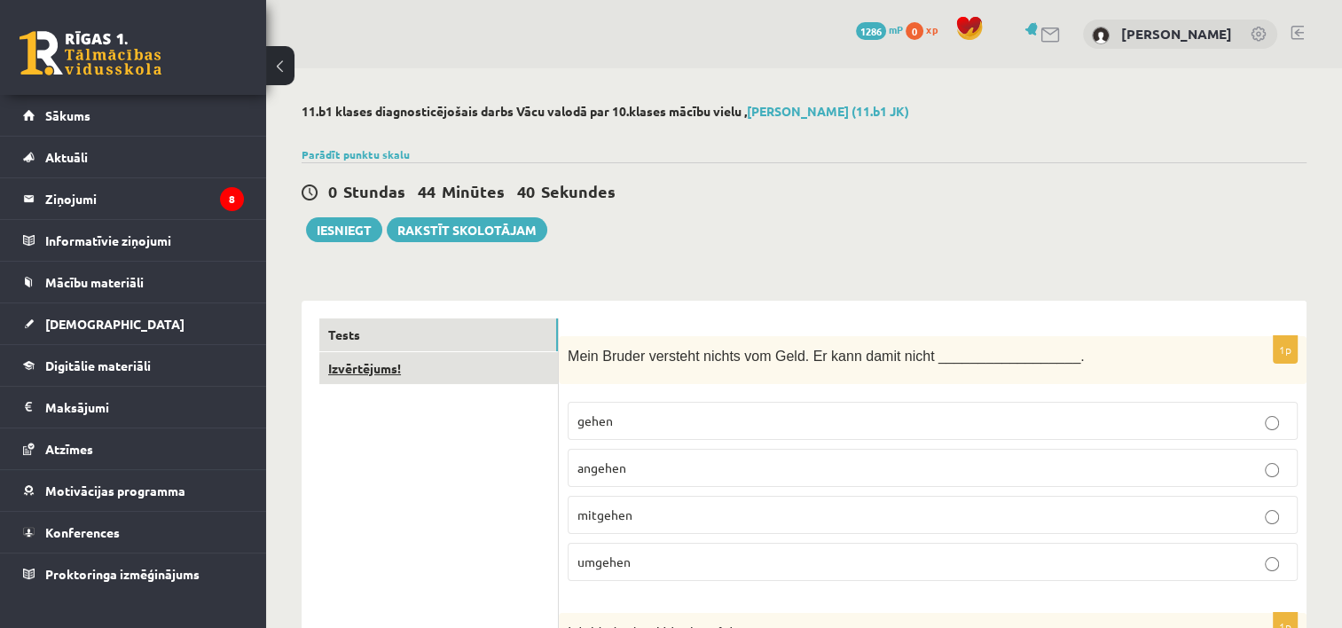
click at [371, 376] on link "Izvērtējums!" at bounding box center [438, 368] width 239 height 33
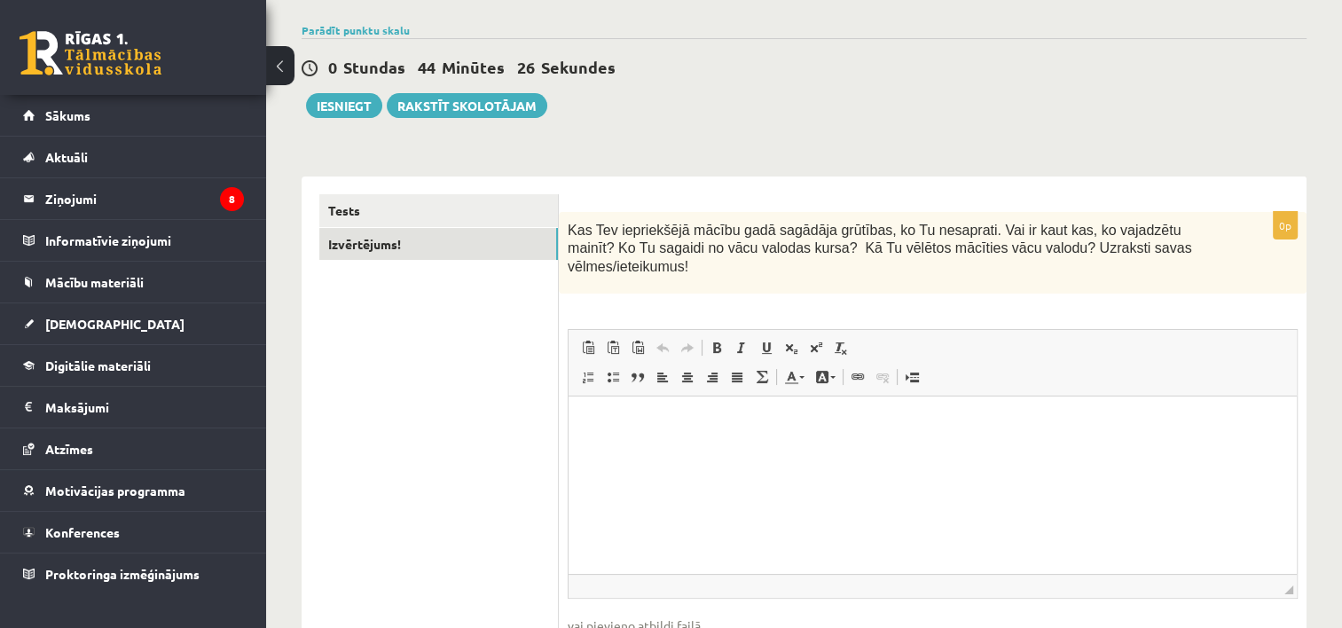
scroll to position [114, 0]
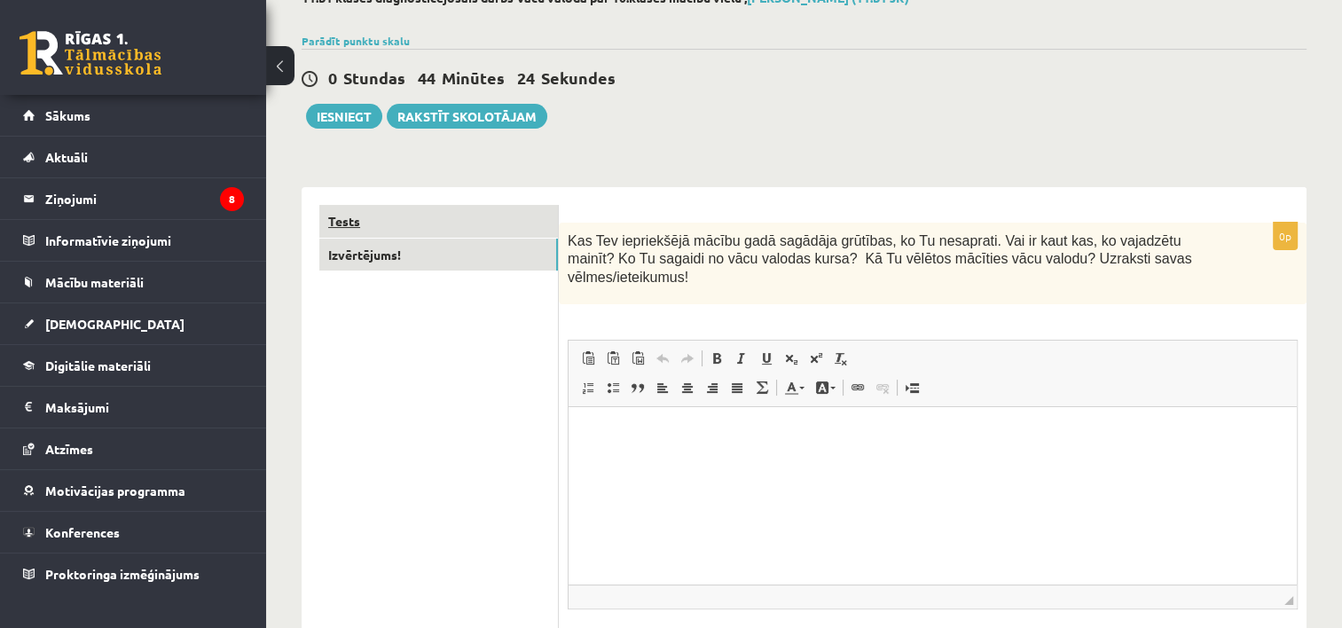
click at [368, 216] on link "Tests" at bounding box center [438, 221] width 239 height 33
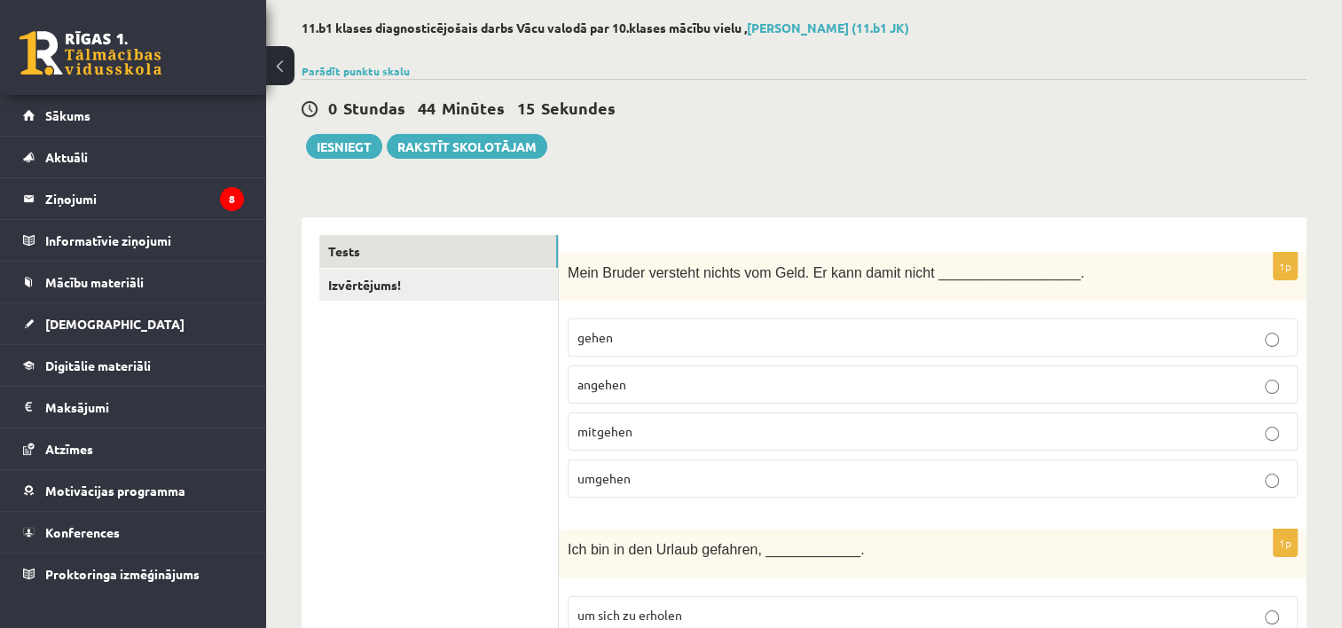
scroll to position [0, 0]
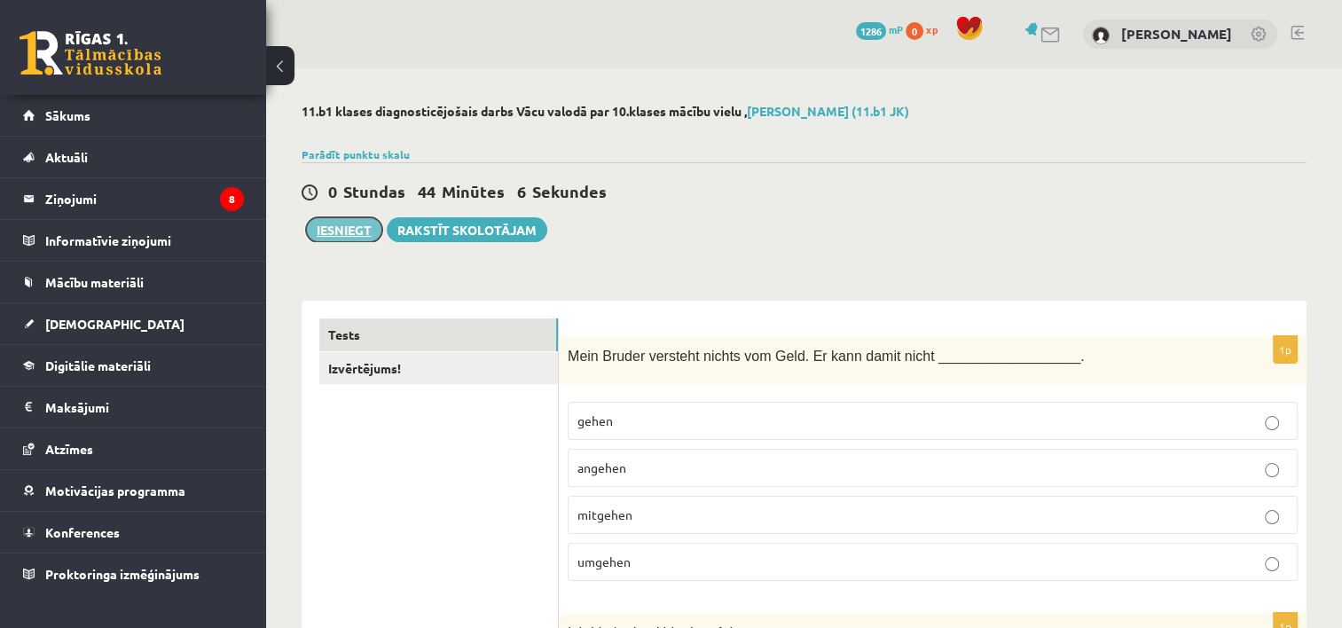
click at [336, 223] on button "Iesniegt" at bounding box center [344, 229] width 76 height 25
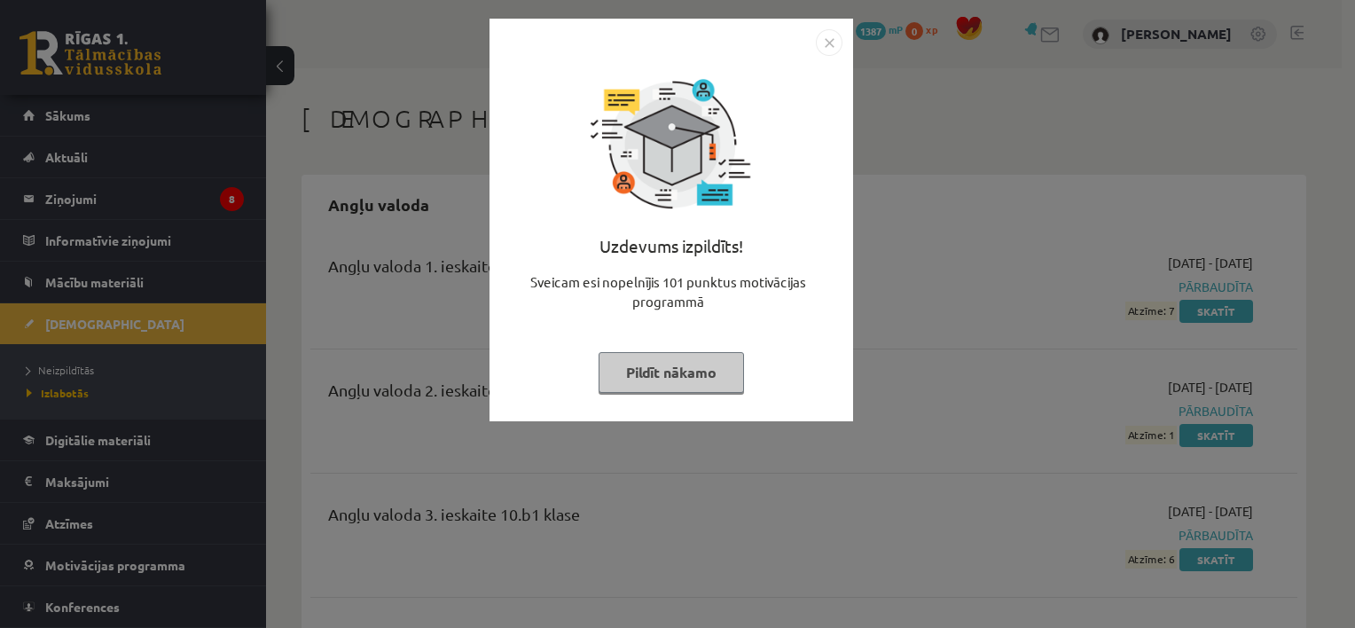
click at [717, 365] on button "Pildīt nākamo" at bounding box center [671, 372] width 145 height 41
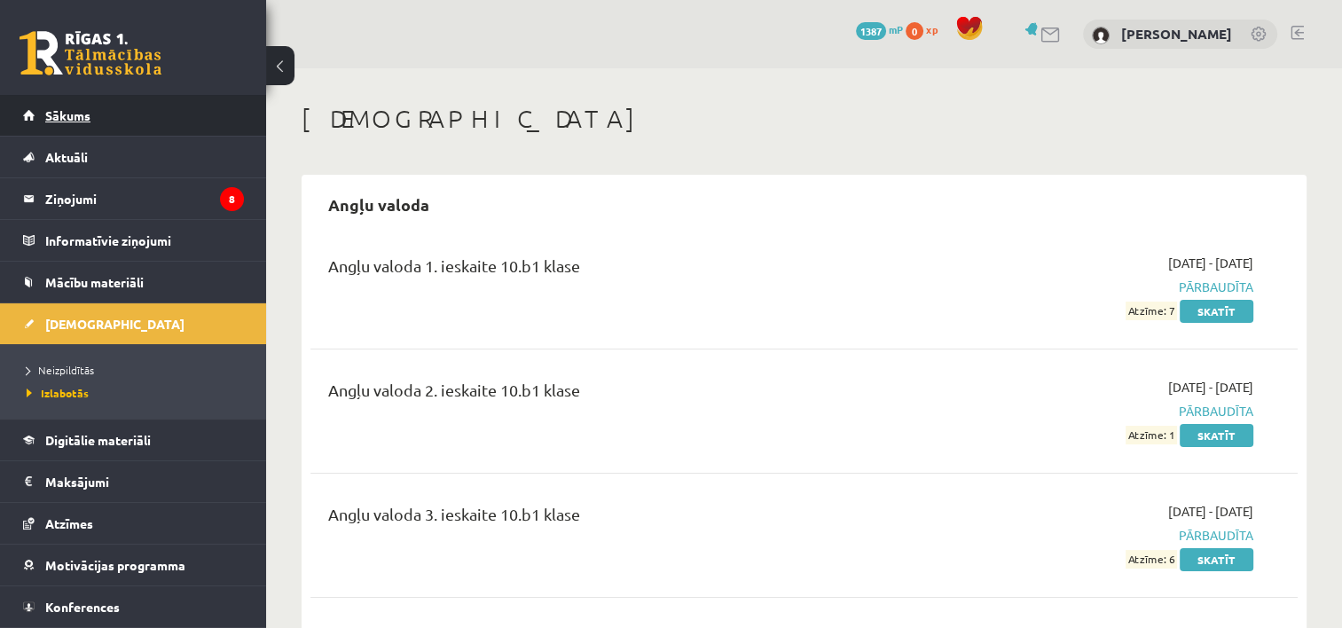
click at [76, 114] on span "Sākums" at bounding box center [67, 115] width 45 height 16
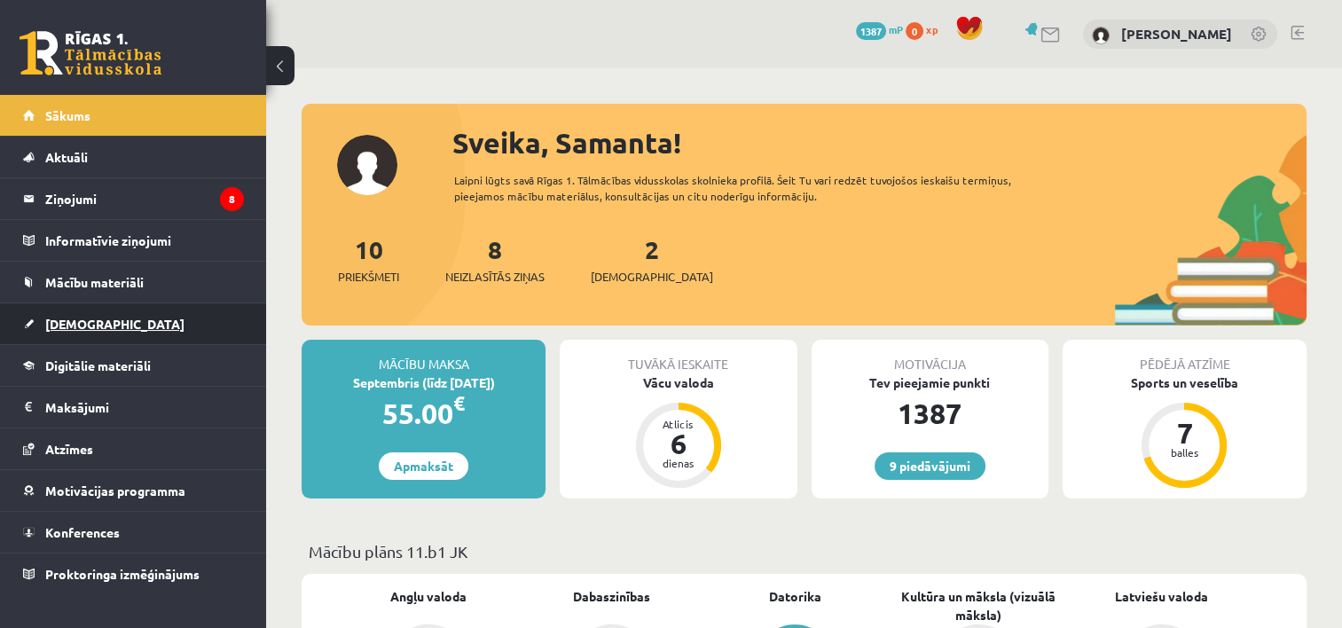
click at [66, 316] on span "[DEMOGRAPHIC_DATA]" at bounding box center [114, 324] width 139 height 16
